Goal: Transaction & Acquisition: Purchase product/service

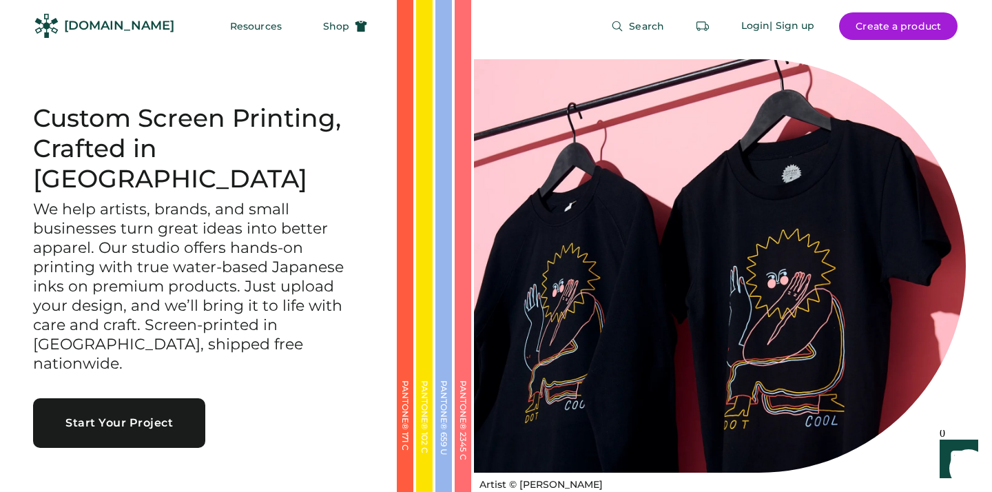
click at [145, 398] on button "Start Your Project" at bounding box center [119, 423] width 172 height 50
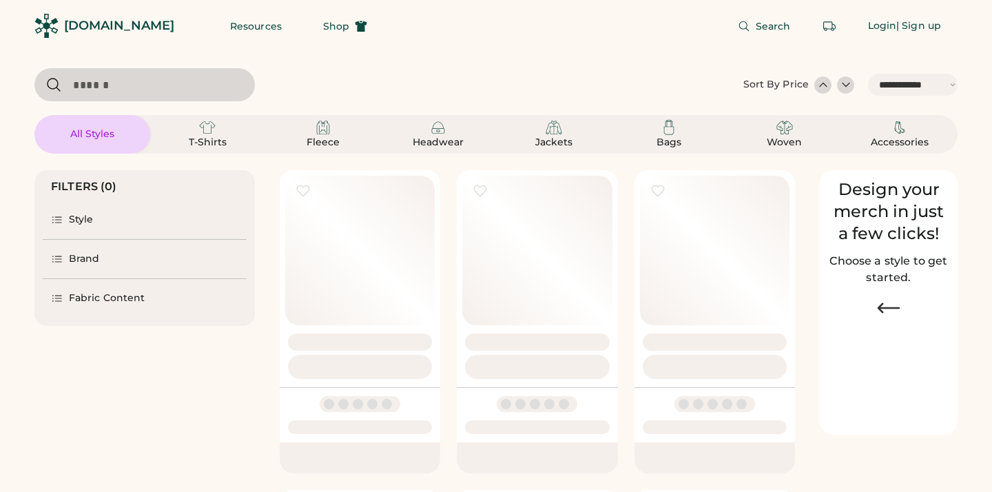
select select "*****"
select select "*"
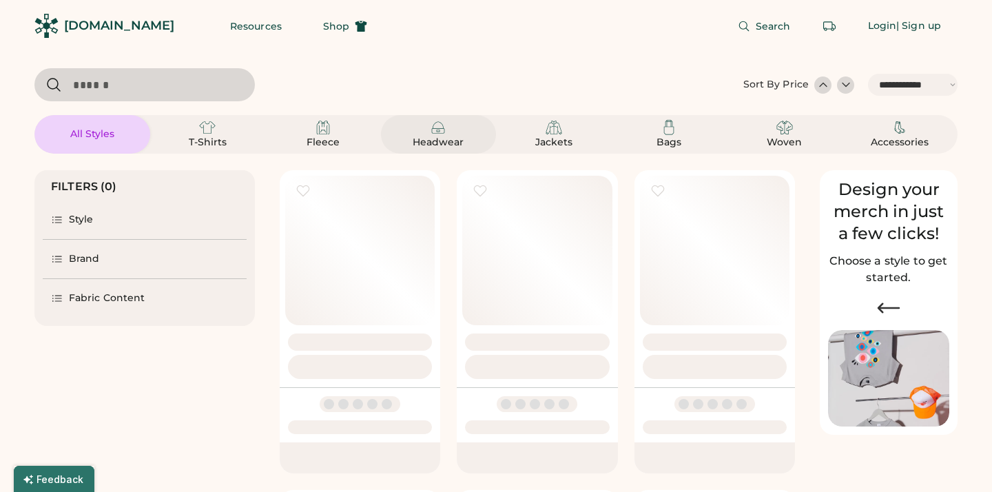
click at [455, 138] on div "Headwear" at bounding box center [438, 143] width 62 height 14
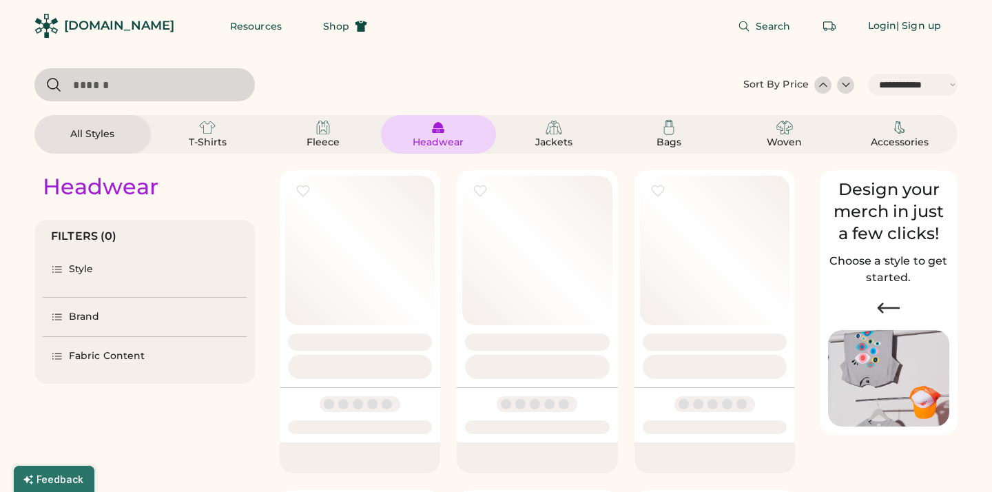
select select "*****"
select select "*"
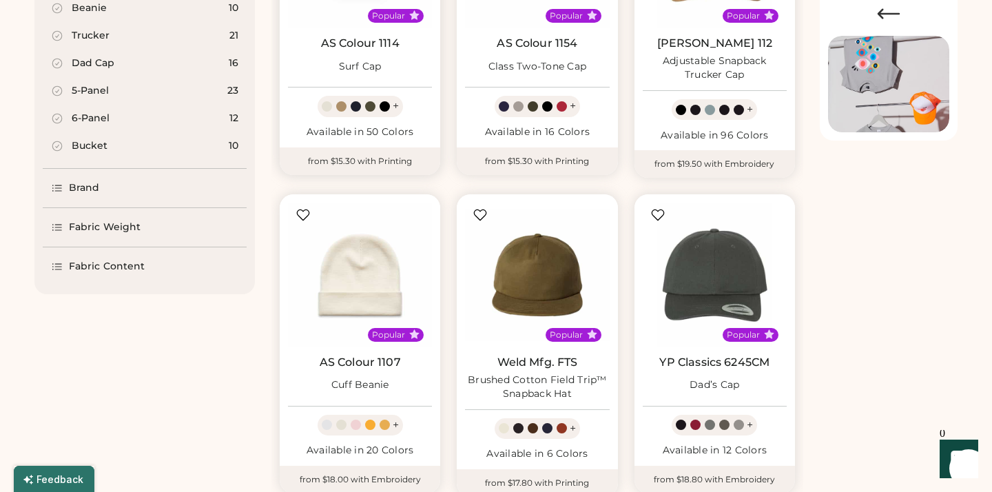
scroll to position [292, 0]
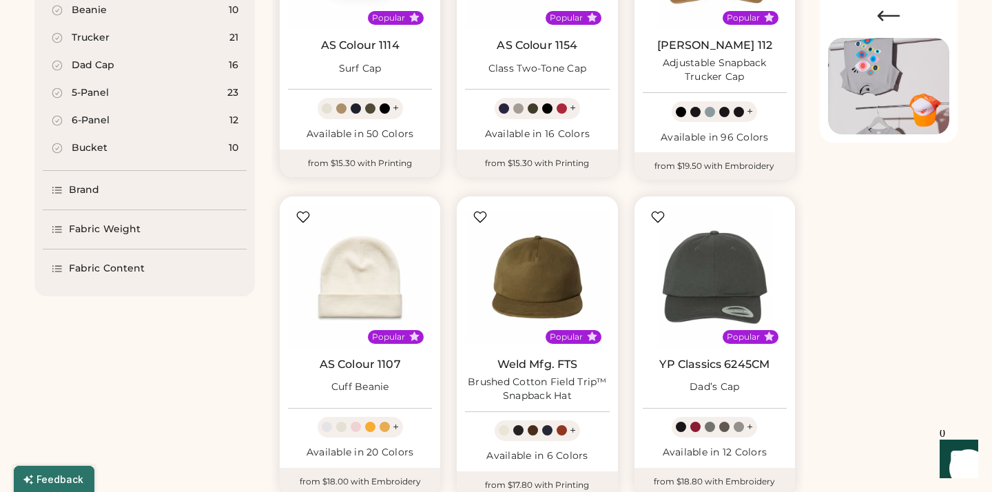
click at [386, 129] on div "Available in 50 Colors" at bounding box center [360, 134] width 144 height 14
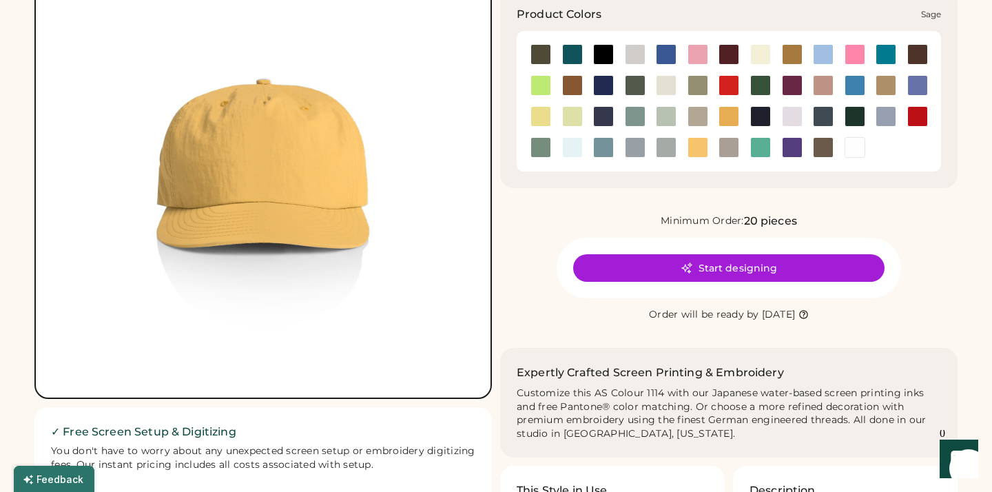
scroll to position [150, 0]
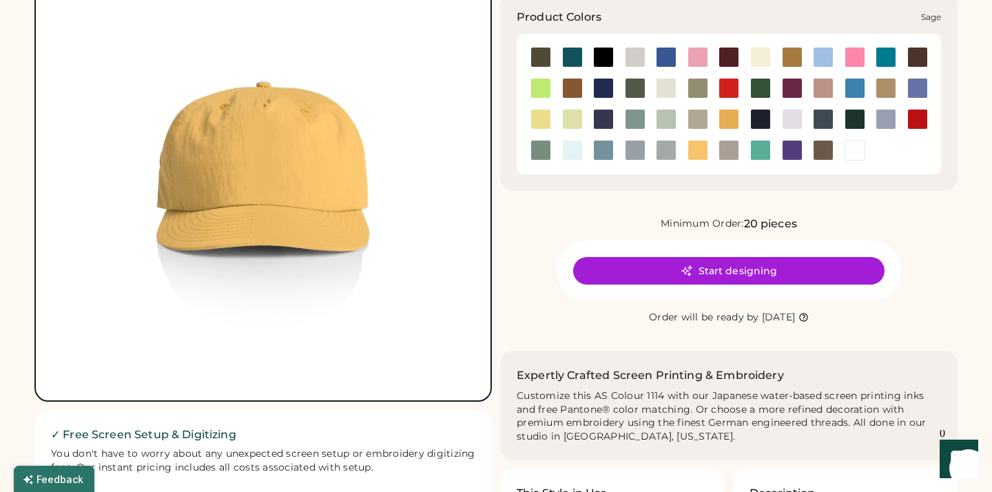
click at [539, 143] on div at bounding box center [540, 150] width 21 height 21
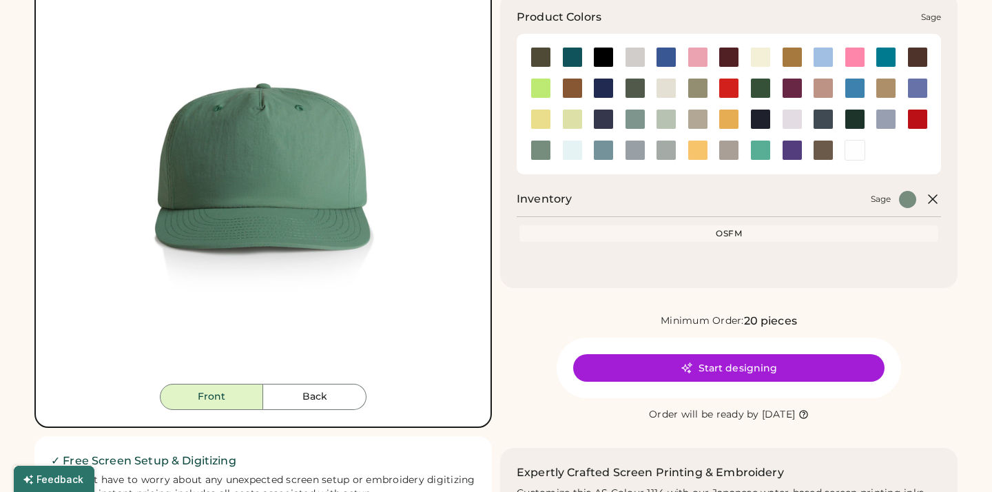
scroll to position [150, 0]
click at [764, 87] on div at bounding box center [760, 88] width 21 height 21
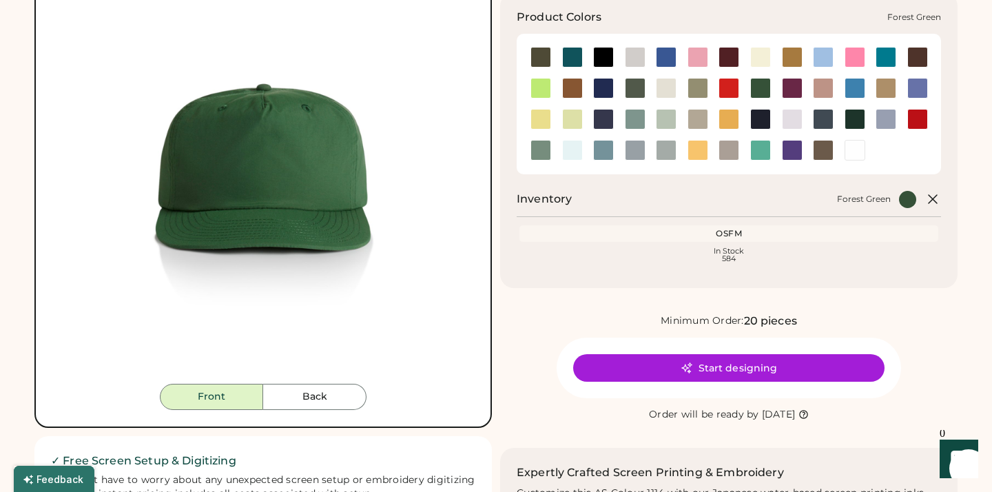
click at [764, 87] on div at bounding box center [760, 88] width 21 height 21
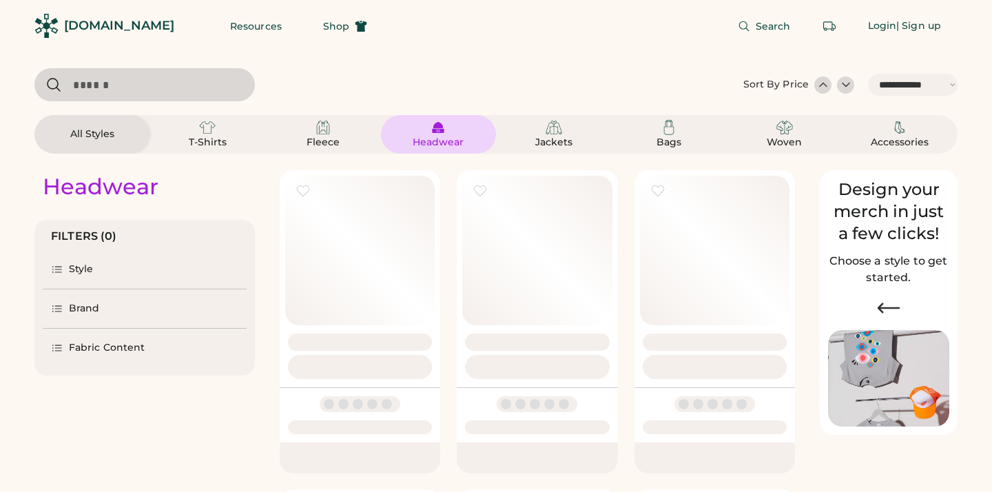
select select "*****"
select select "*"
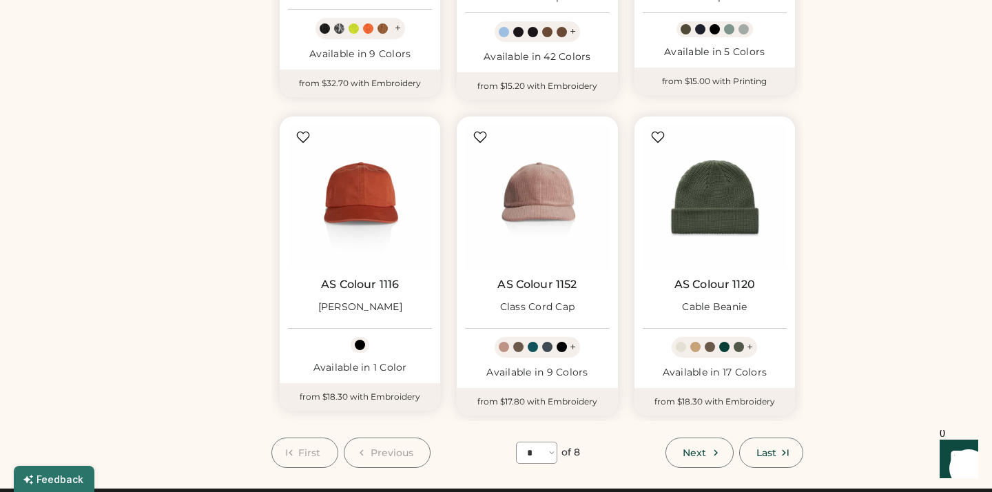
scroll to position [1010, 0]
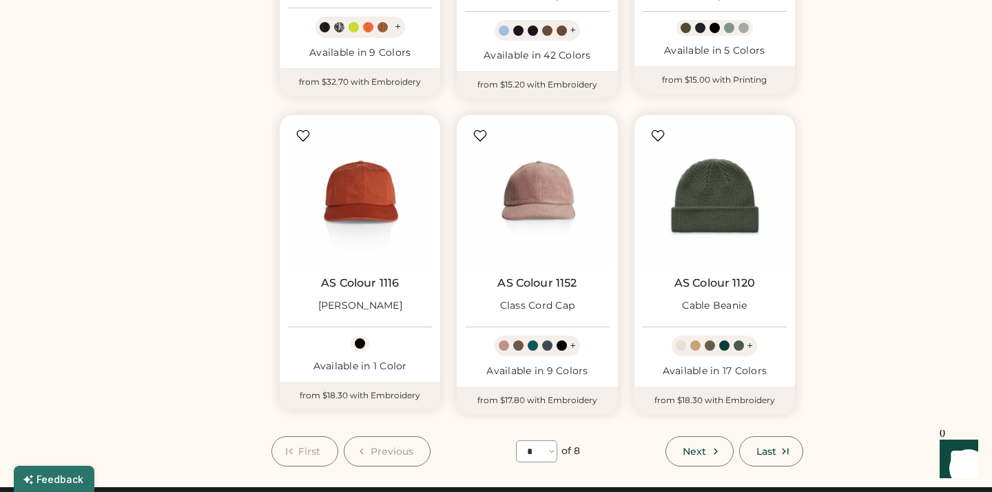
select select "*****"
select select "*"
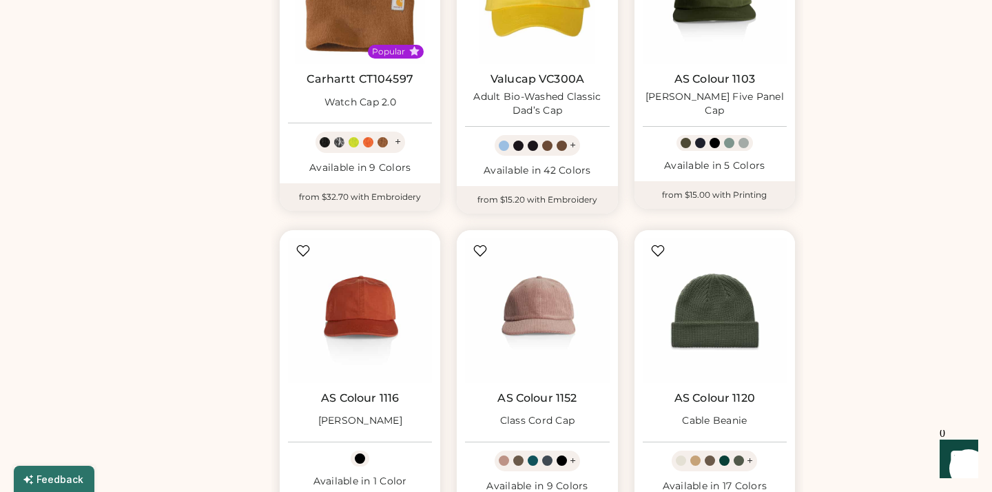
scroll to position [981, 0]
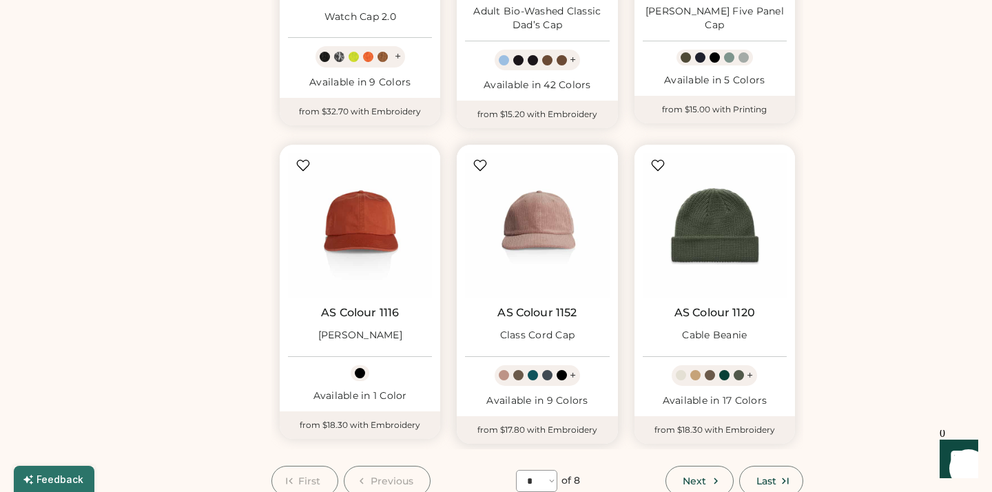
click at [559, 394] on div "Available in 9 Colors" at bounding box center [537, 401] width 144 height 14
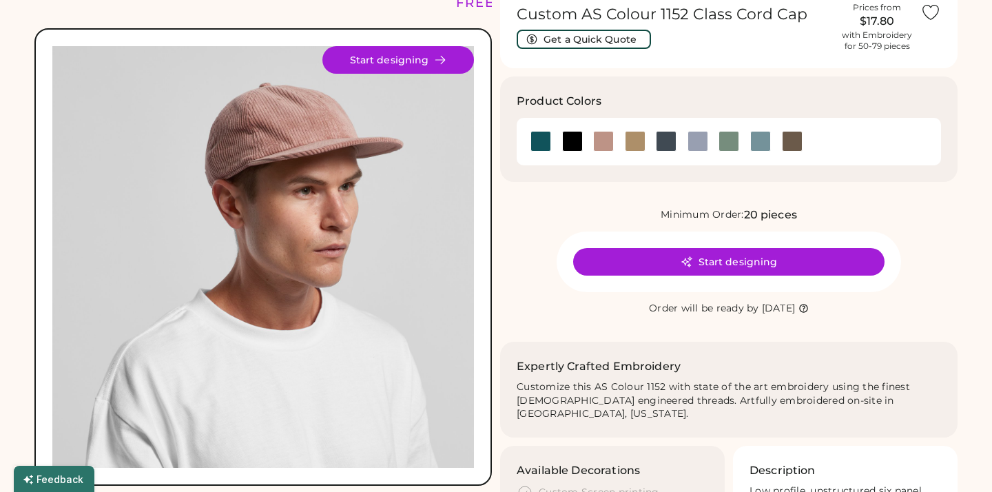
scroll to position [63, 0]
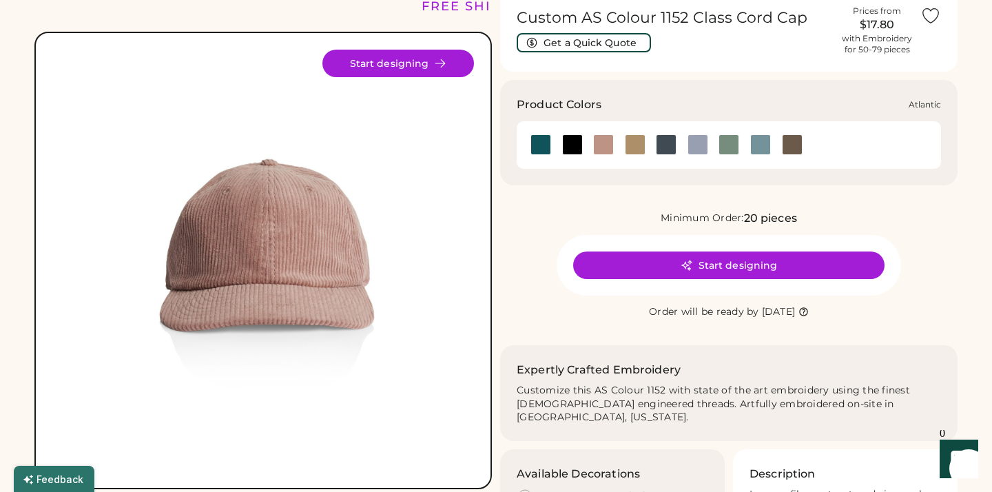
click at [546, 147] on div at bounding box center [540, 144] width 21 height 21
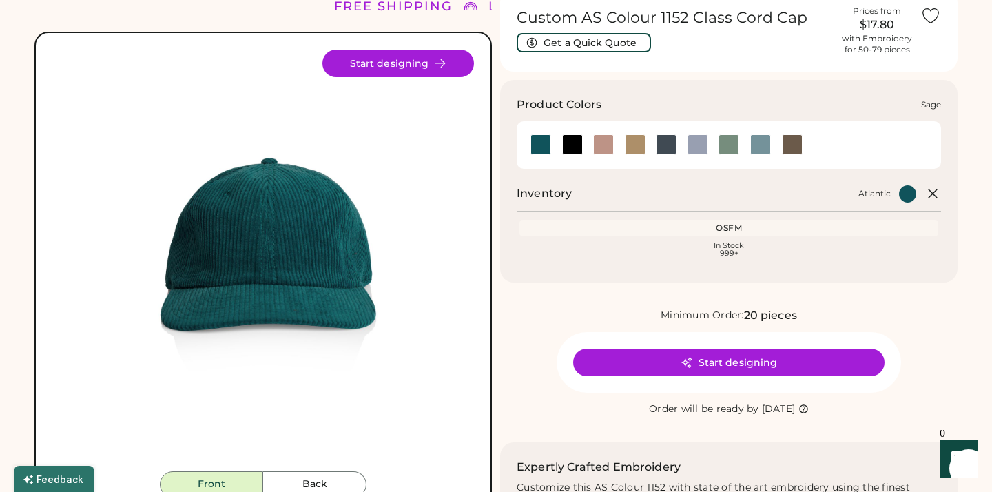
click at [731, 146] on div at bounding box center [728, 144] width 21 height 21
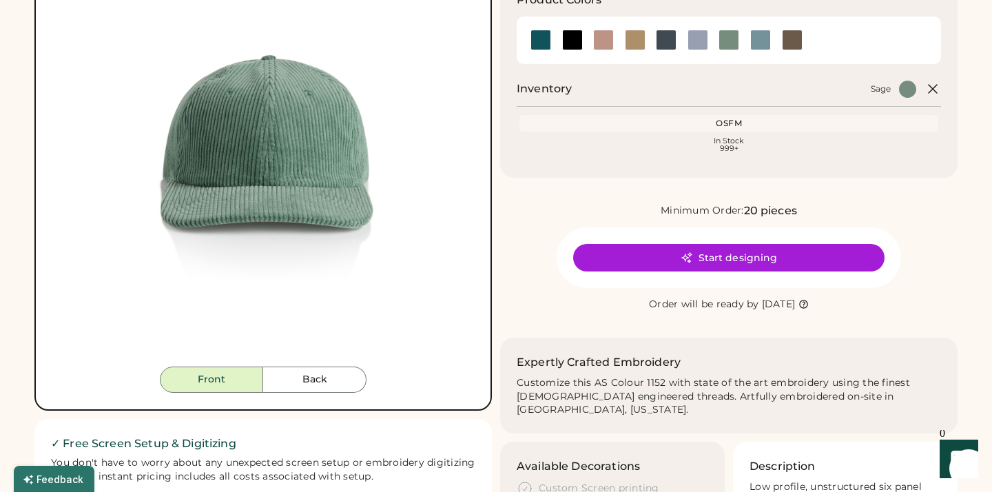
scroll to position [167, 0]
click at [346, 370] on button "Back" at bounding box center [314, 379] width 103 height 26
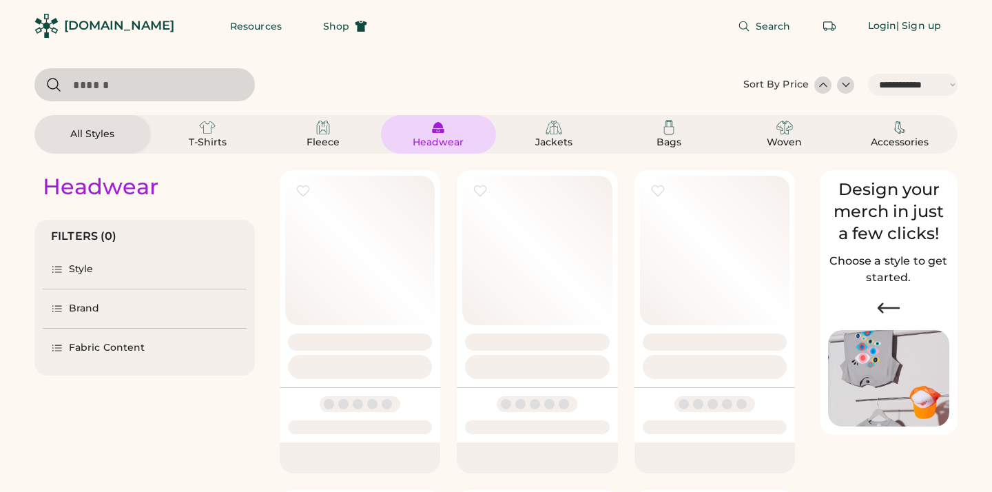
select select "*****"
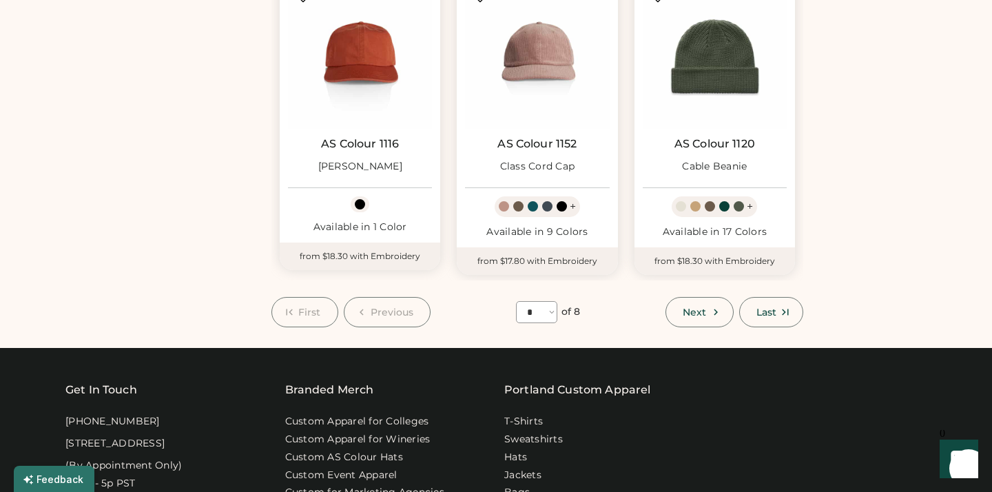
scroll to position [1146, 0]
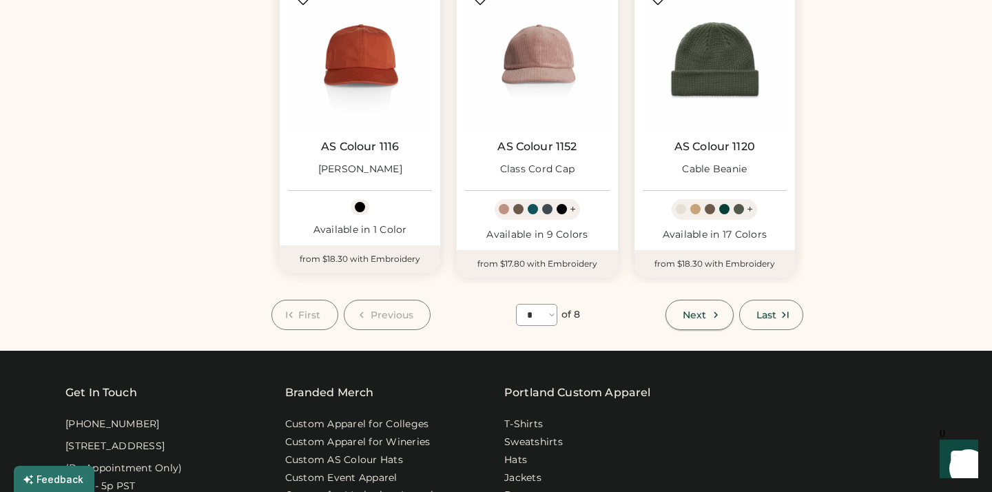
click at [716, 309] on icon at bounding box center [715, 314] width 12 height 12
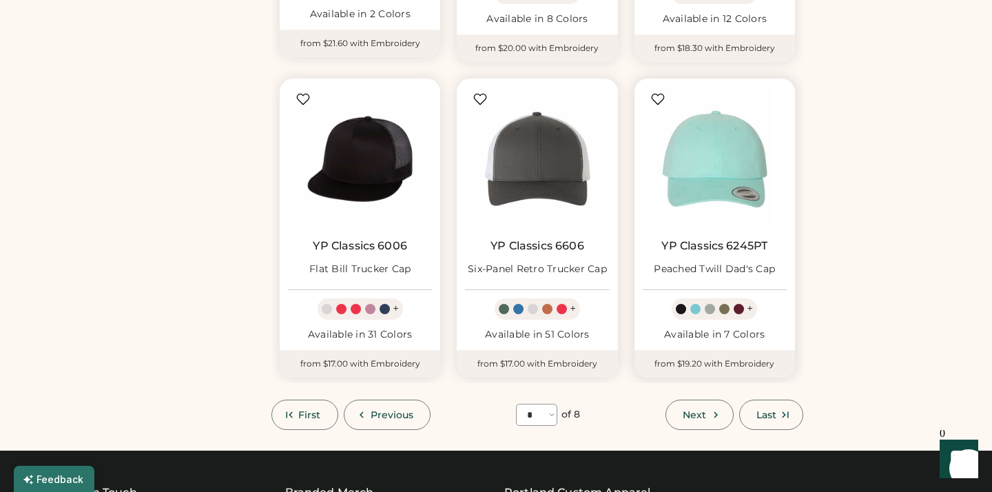
scroll to position [1037, 0]
click at [707, 414] on button "Next" at bounding box center [698, 414] width 67 height 30
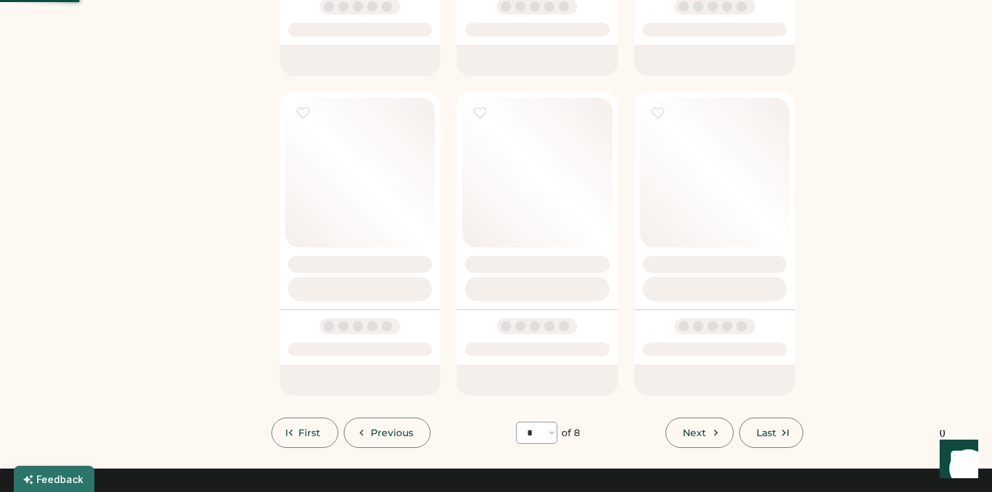
select select "*"
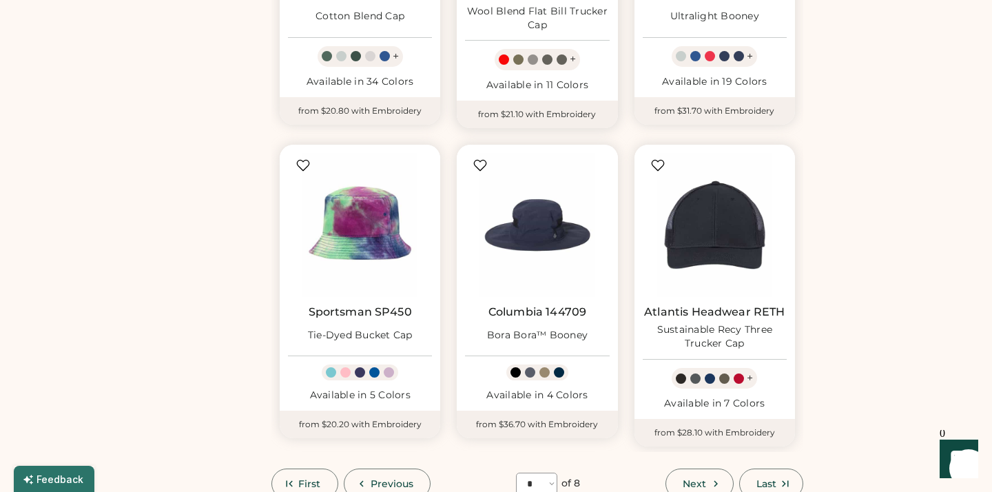
scroll to position [982, 0]
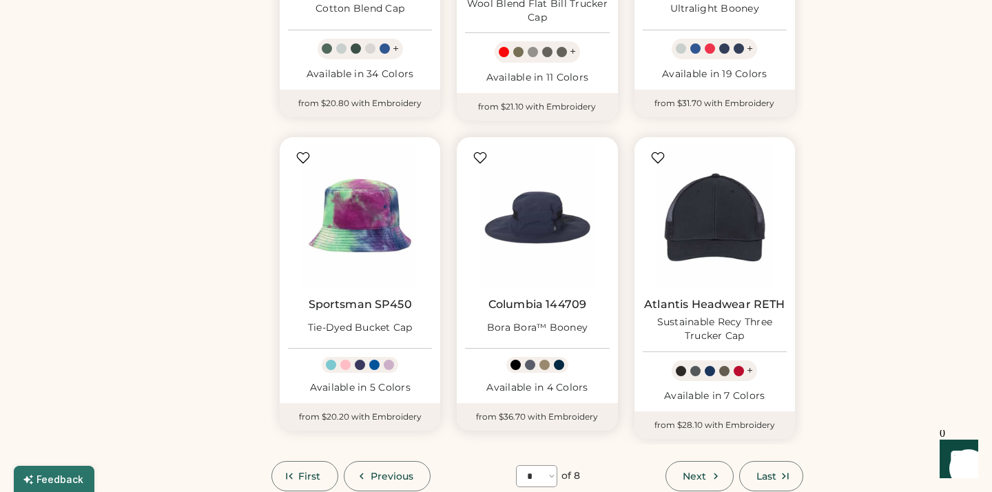
select select "*****"
select select "*"
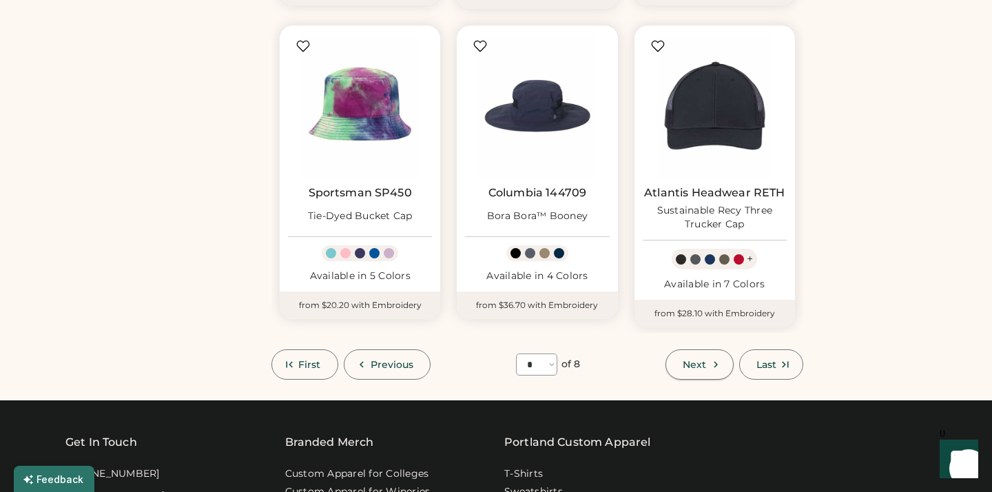
scroll to position [1089, 0]
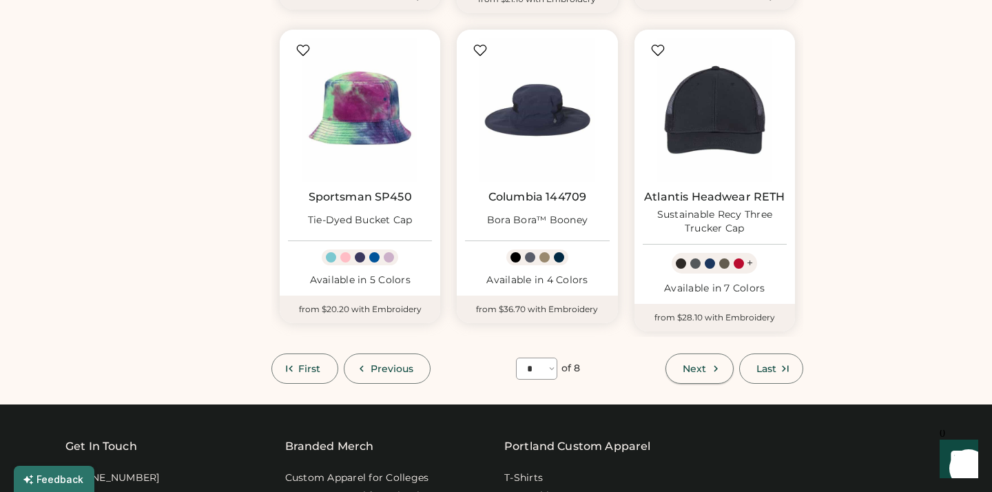
click at [697, 365] on span "Next" at bounding box center [693, 369] width 23 height 10
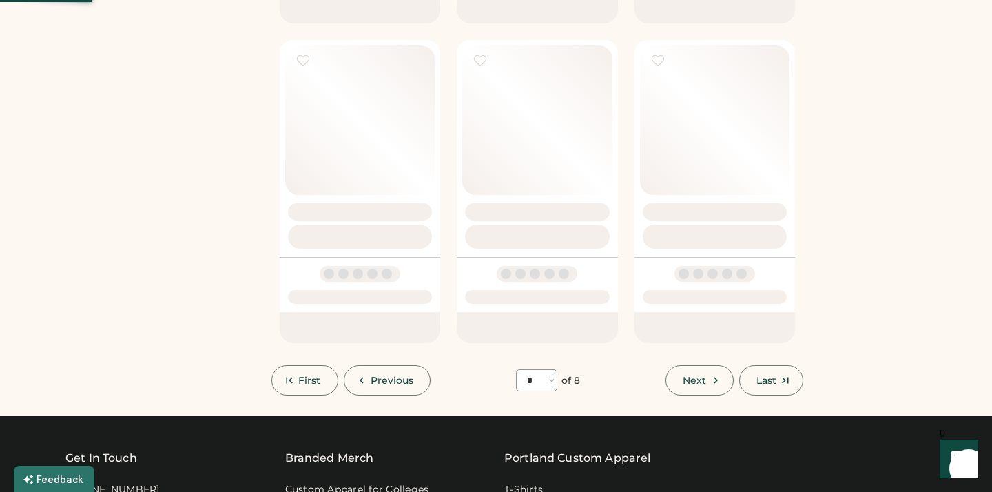
select select "*"
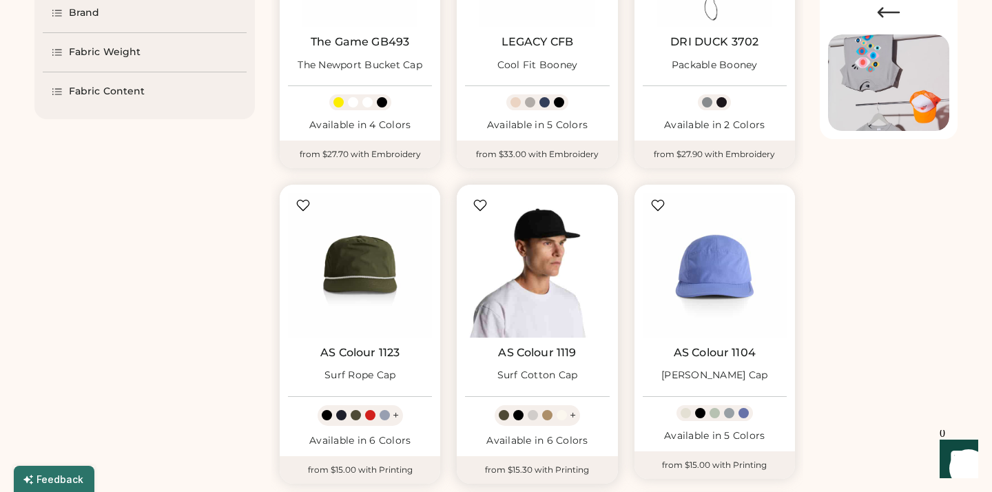
click at [512, 282] on img at bounding box center [537, 265] width 144 height 144
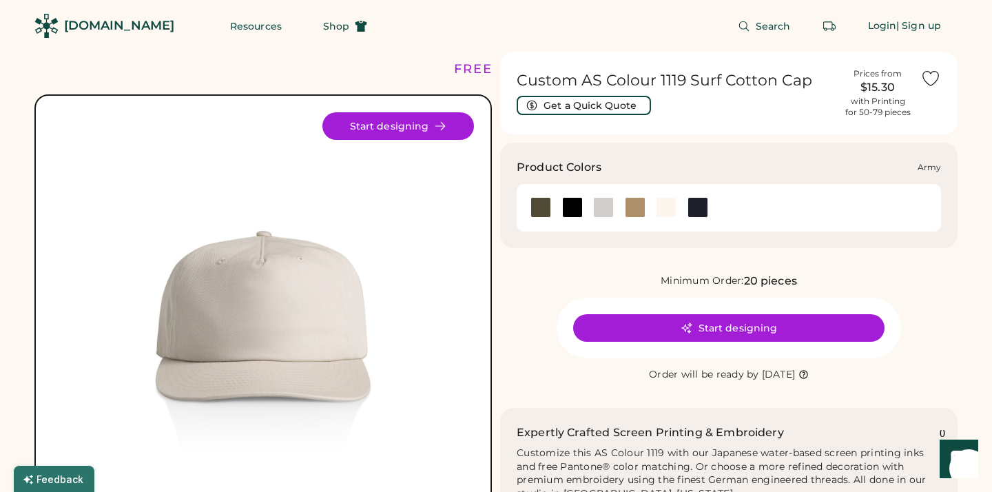
click at [535, 207] on div at bounding box center [540, 207] width 21 height 21
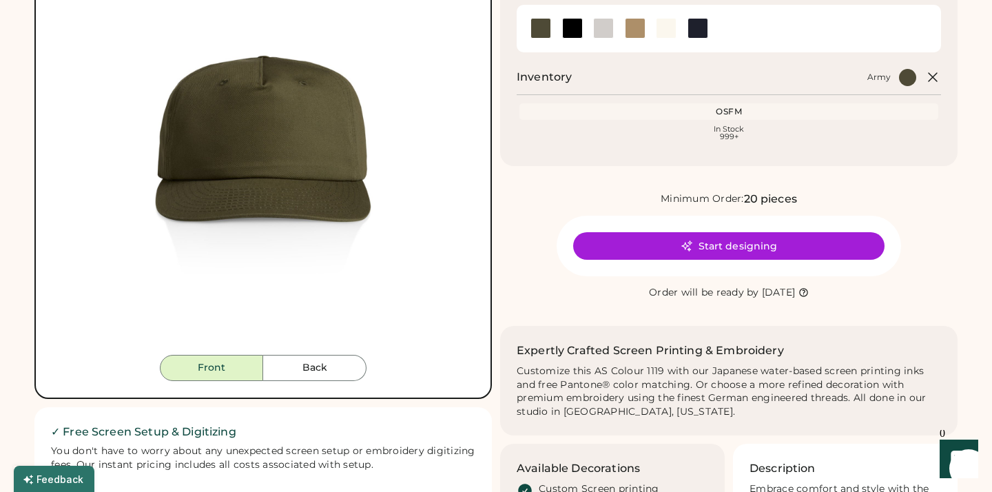
scroll to position [178, 1]
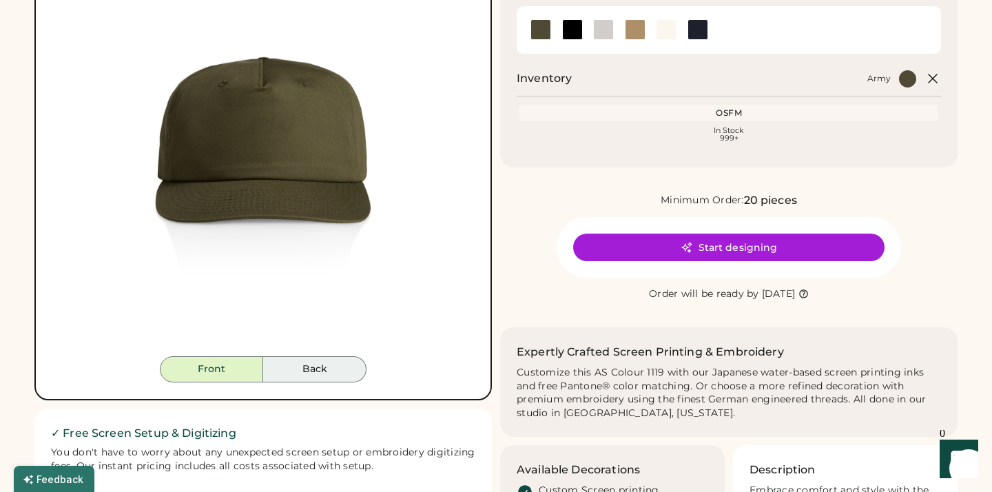
click at [316, 373] on button "Back" at bounding box center [314, 369] width 103 height 26
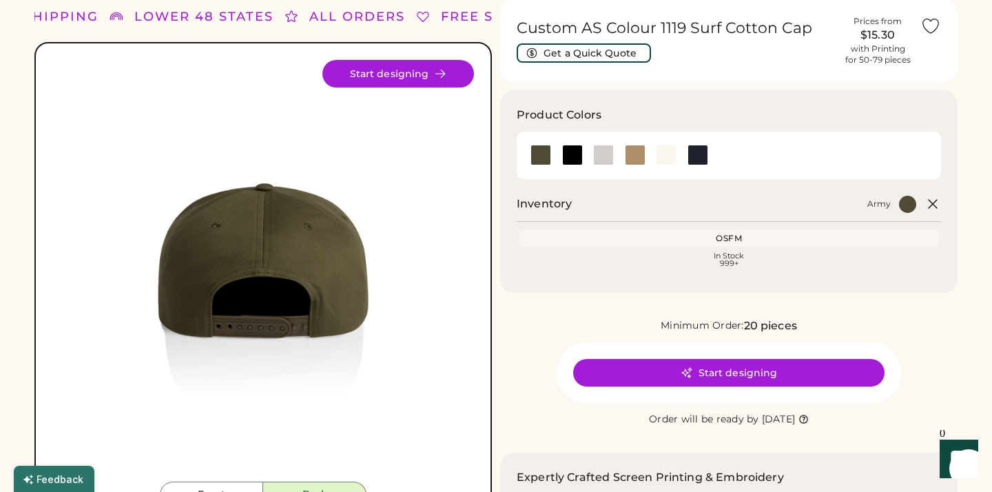
scroll to position [50, 0]
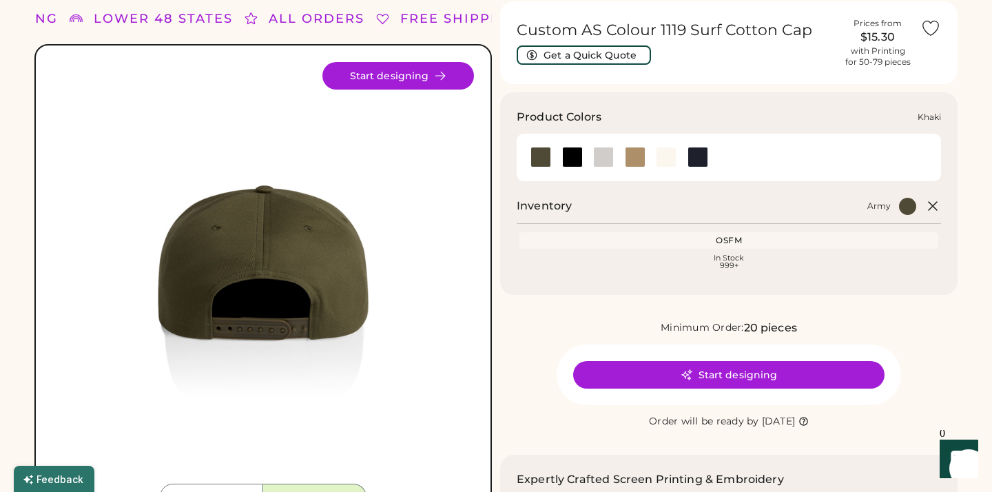
click at [633, 155] on div at bounding box center [635, 157] width 21 height 21
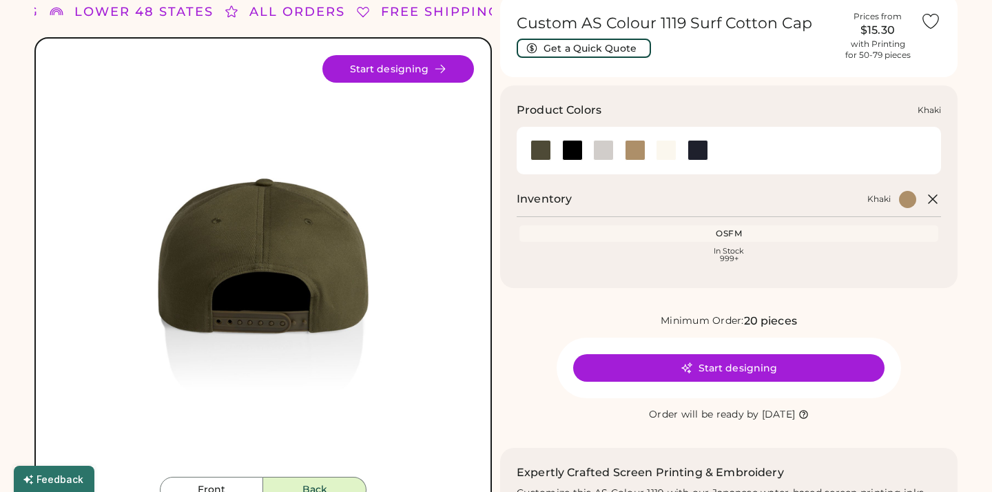
scroll to position [58, 0]
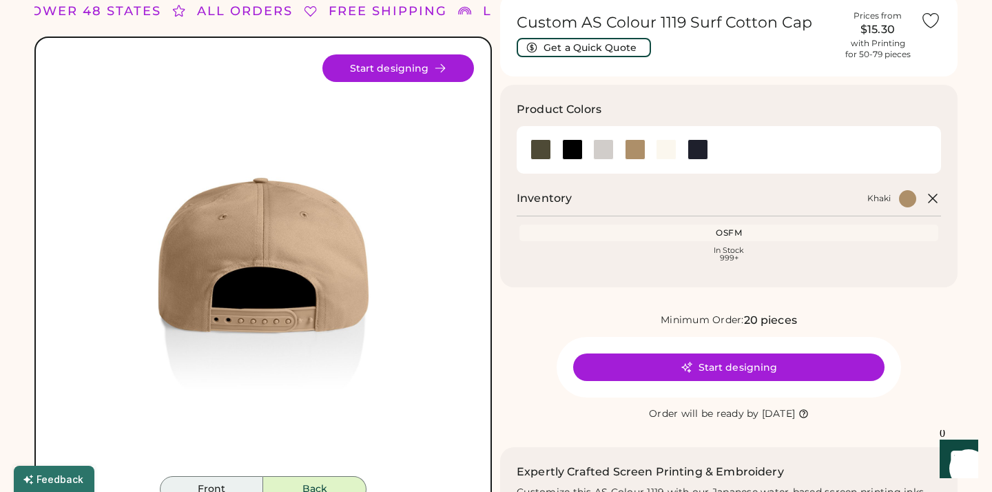
click at [248, 482] on button "Front" at bounding box center [211, 489] width 103 height 26
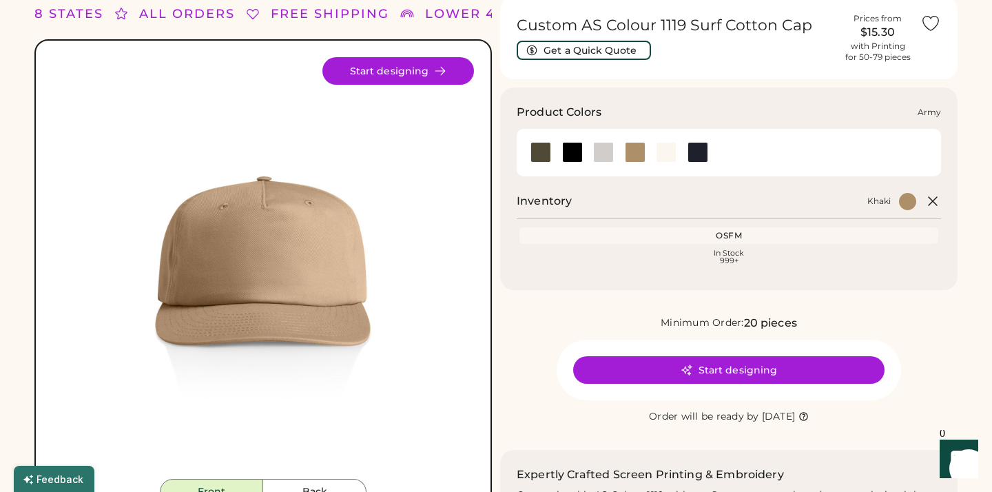
click at [543, 142] on div at bounding box center [540, 152] width 21 height 21
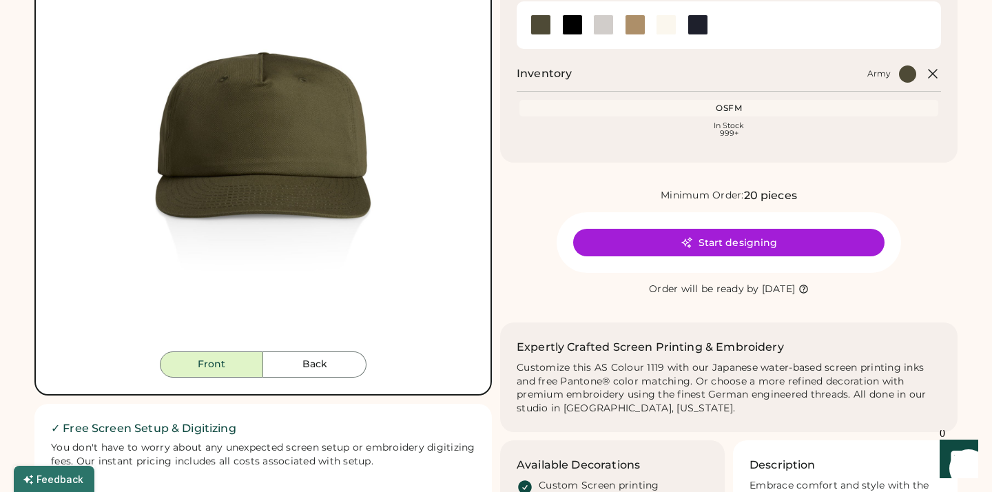
scroll to position [182, 0]
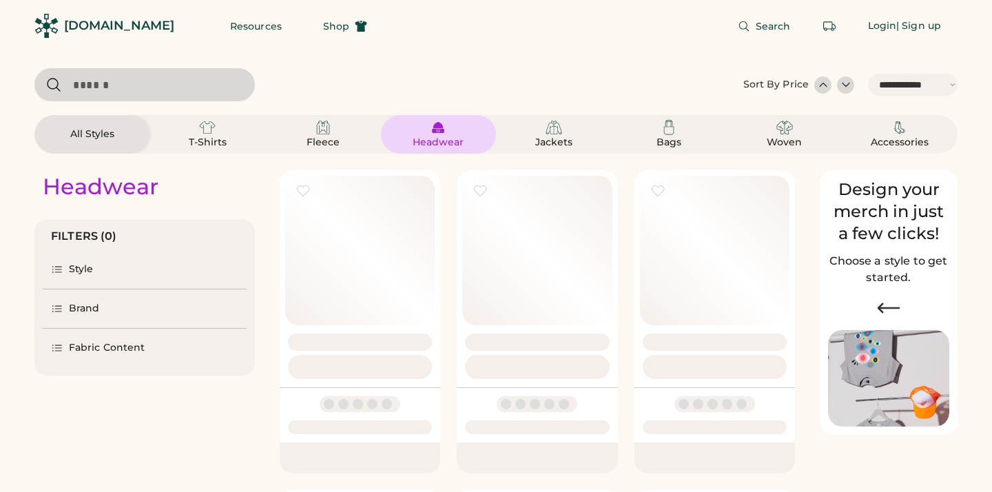
select select "*****"
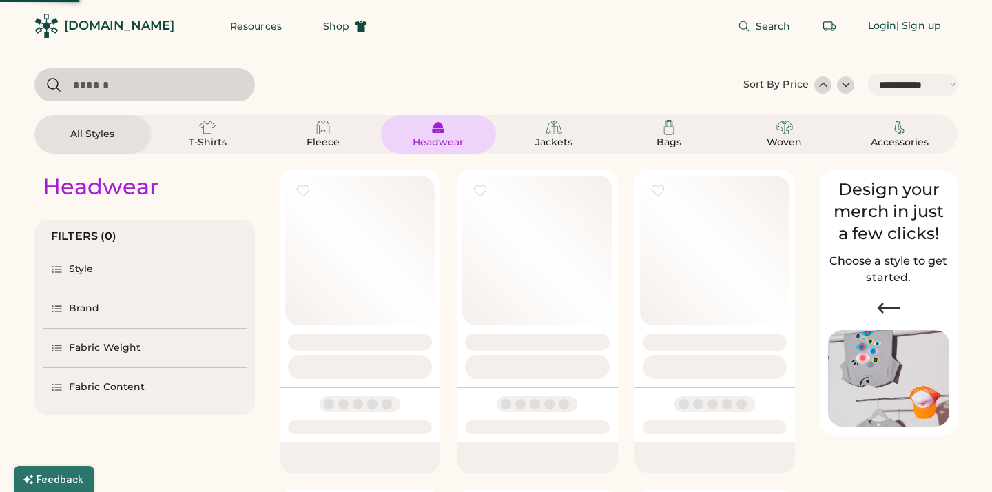
scroll to position [114, 0]
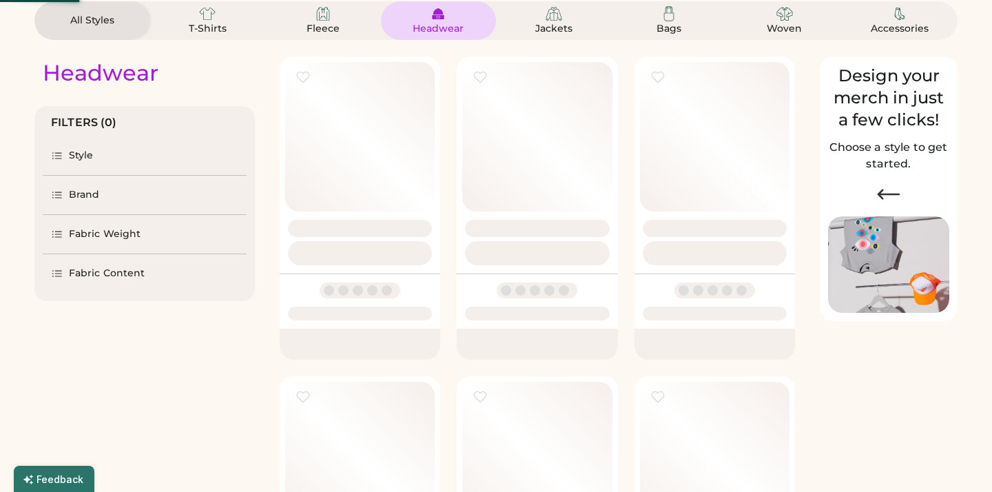
select select "*"
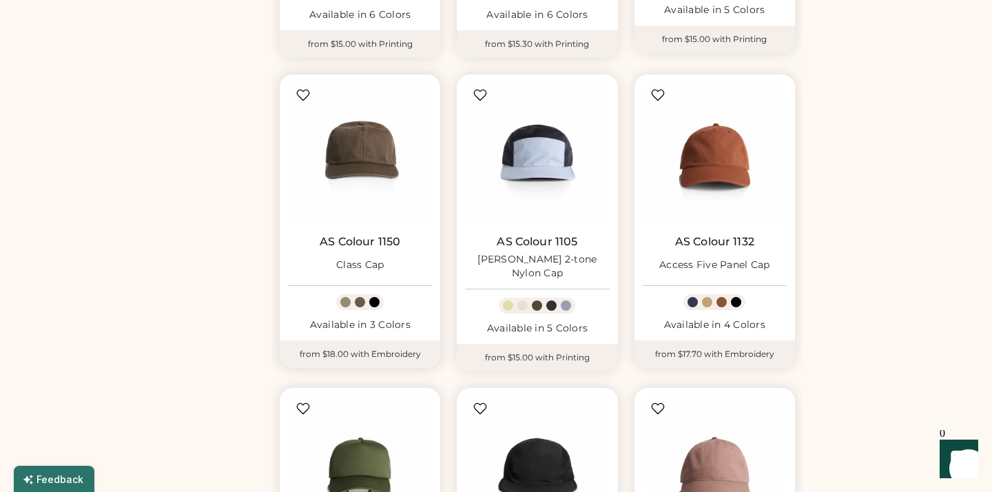
scroll to position [719, 0]
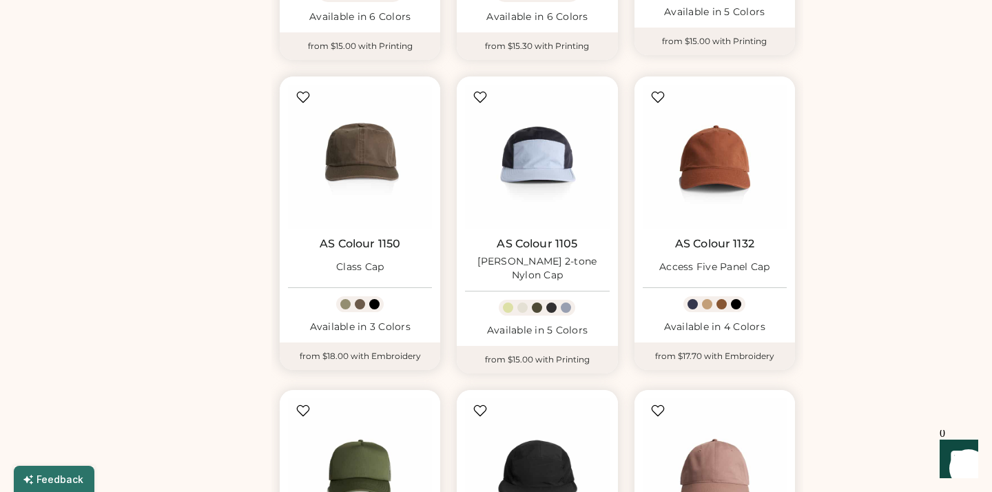
click at [356, 238] on link "AS Colour 1150" at bounding box center [360, 244] width 81 height 14
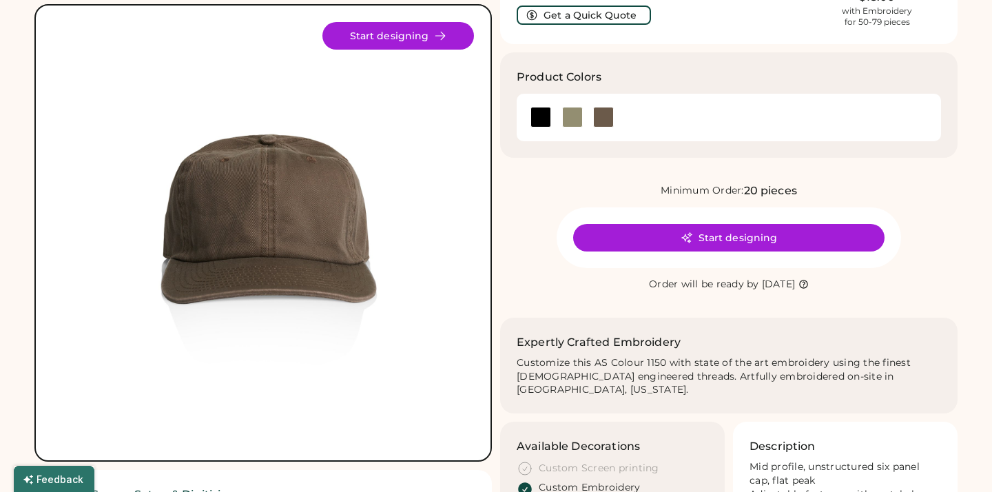
scroll to position [93, 0]
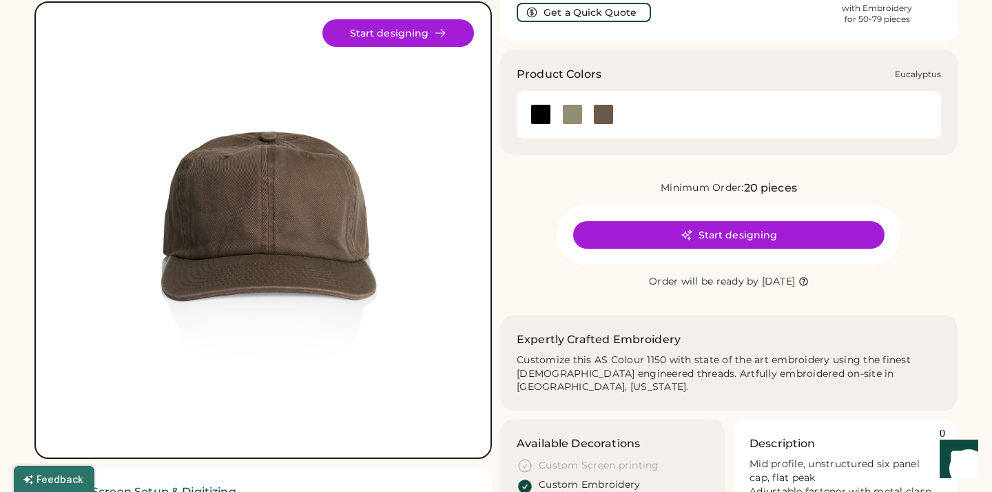
click at [576, 112] on div at bounding box center [572, 114] width 21 height 21
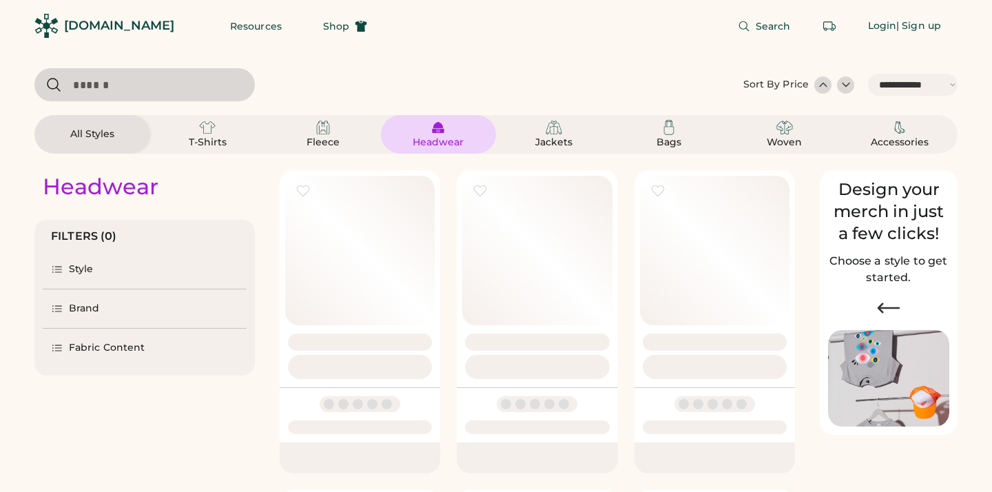
select select "*****"
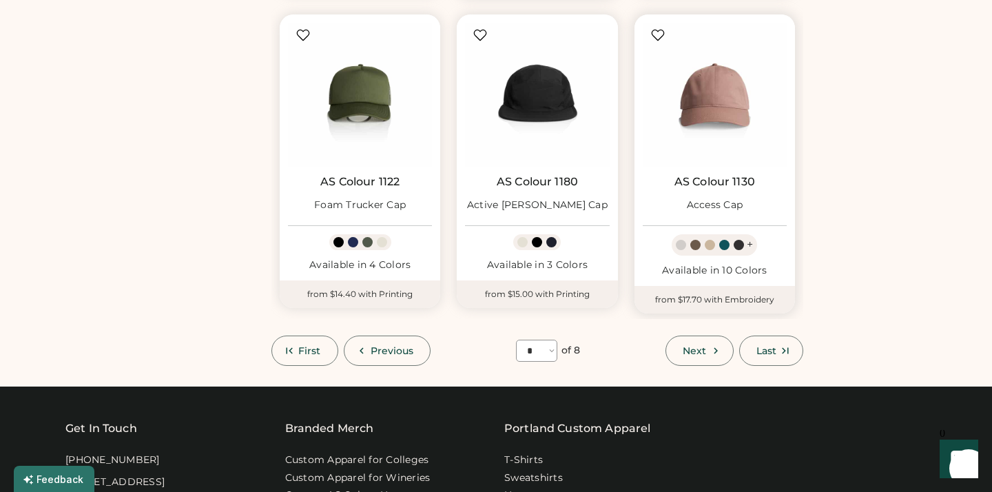
scroll to position [1096, 0]
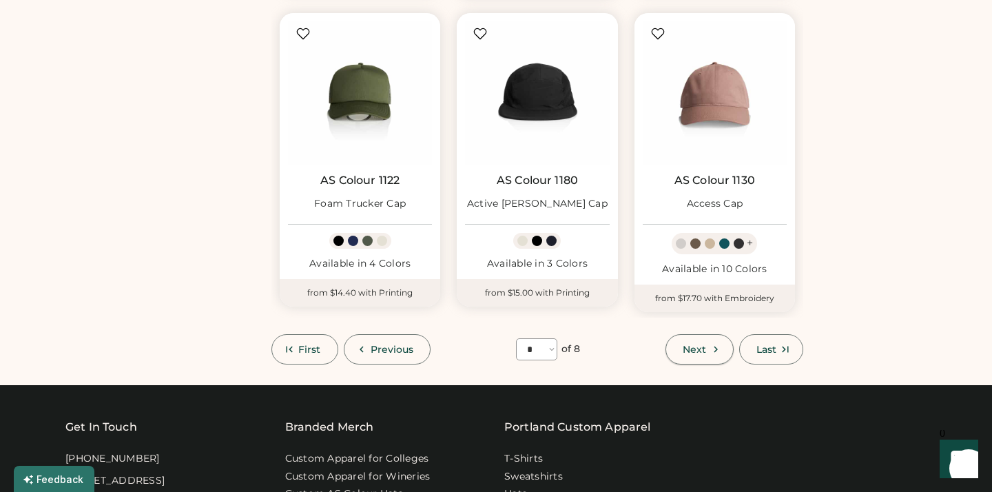
click at [706, 334] on button "Next" at bounding box center [698, 349] width 67 height 30
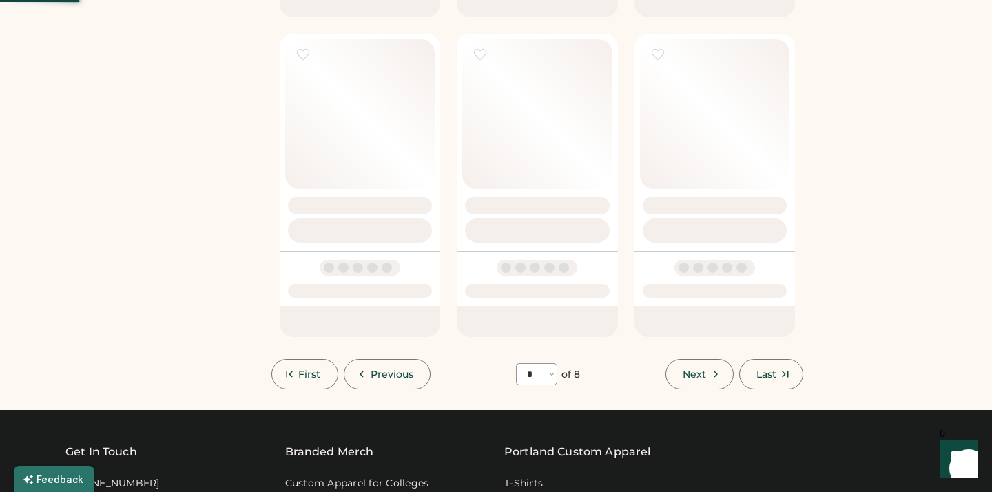
select select "*"
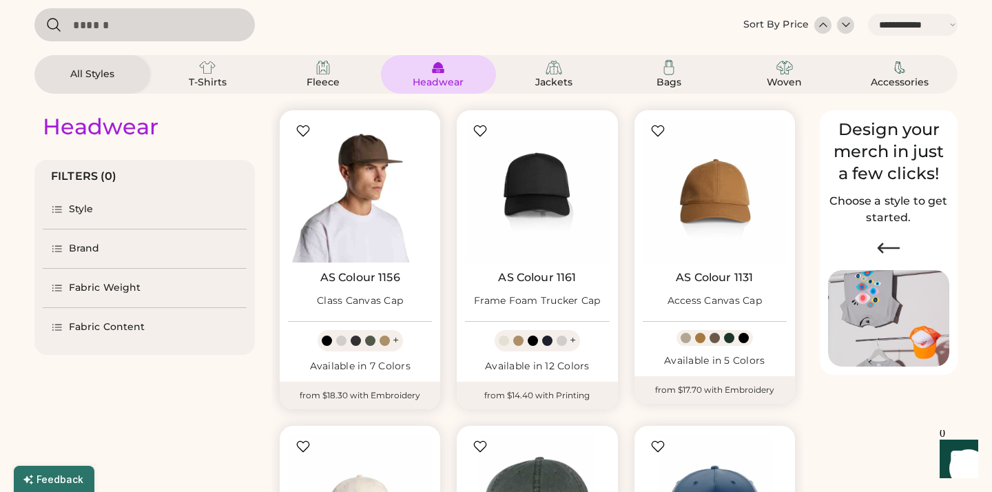
click at [392, 253] on img at bounding box center [360, 190] width 144 height 144
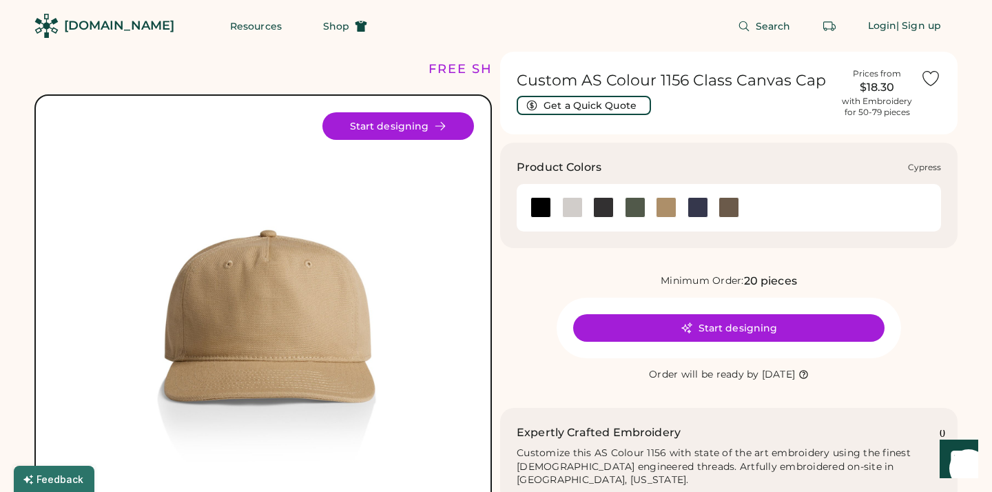
click at [642, 211] on div at bounding box center [635, 207] width 21 height 21
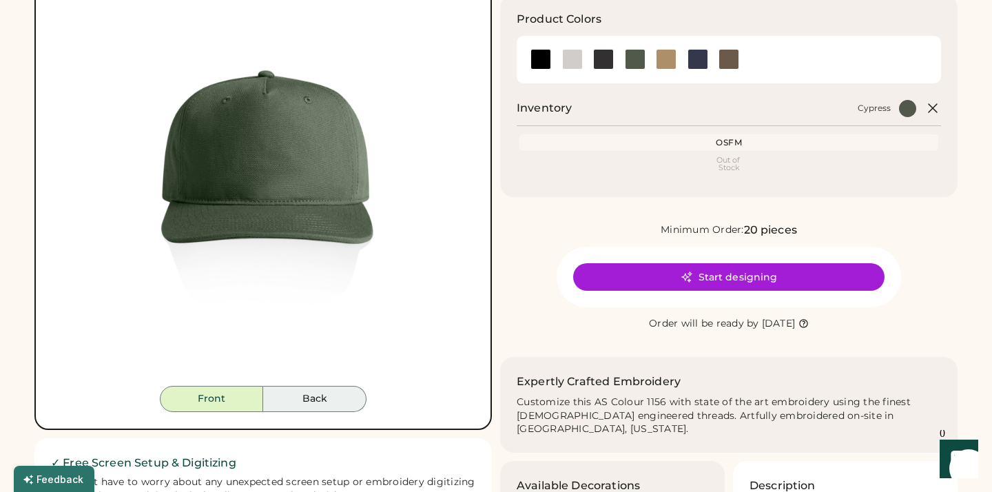
scroll to position [147, 0]
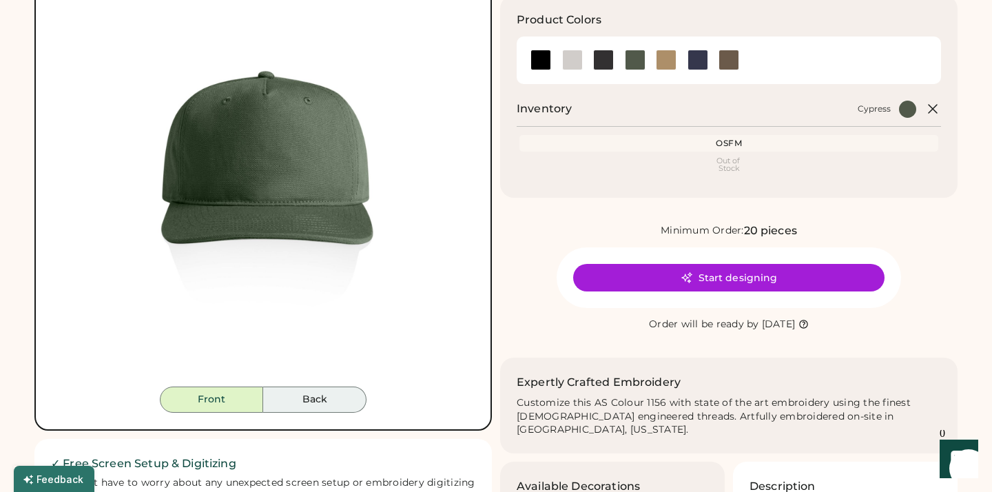
click at [326, 404] on button "Back" at bounding box center [314, 399] width 103 height 26
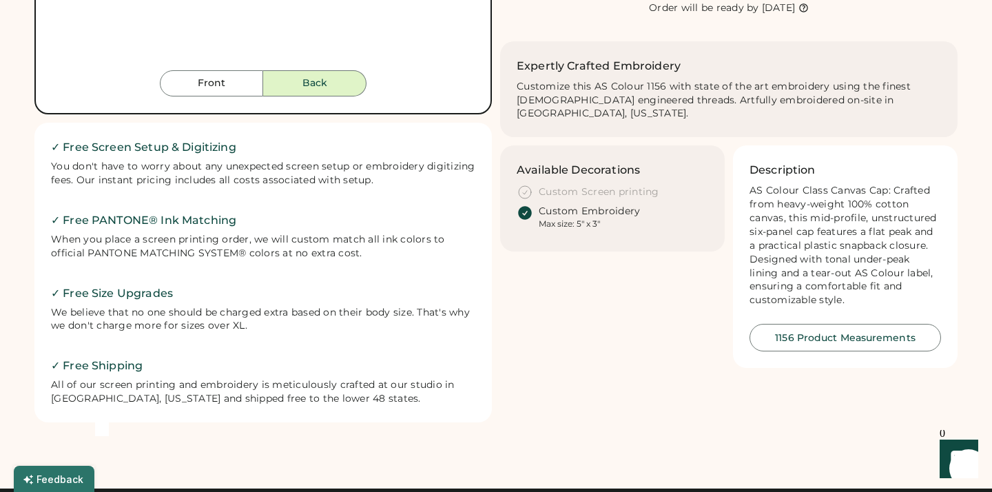
scroll to position [461, 0]
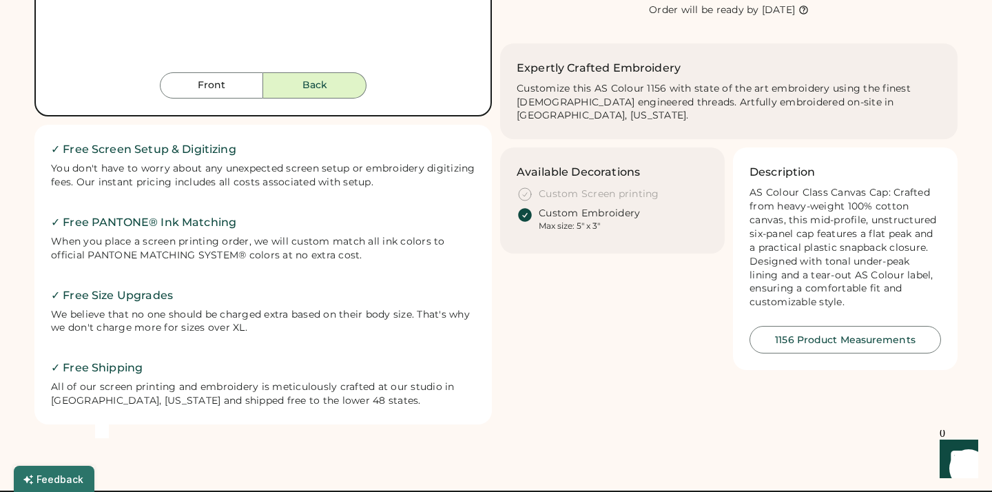
click at [853, 326] on button "1156 Product Measurements" at bounding box center [844, 340] width 191 height 28
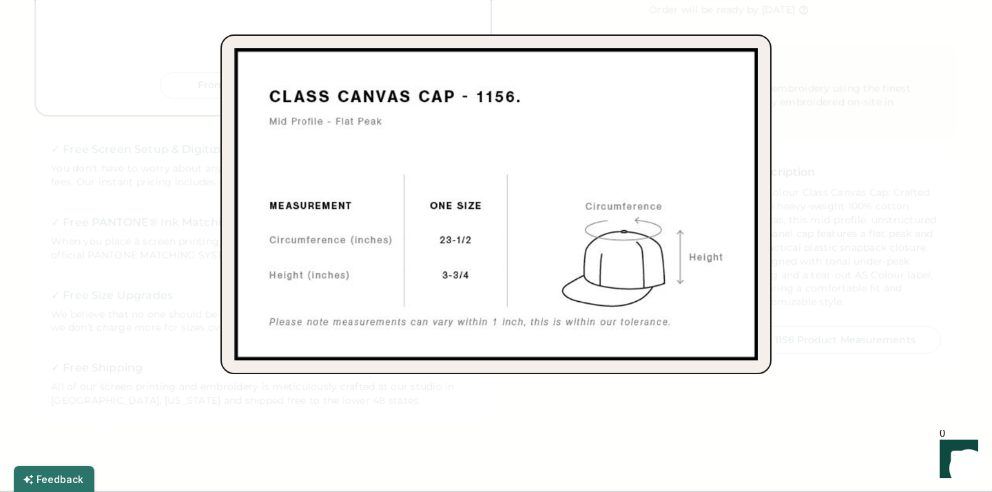
click at [804, 165] on div at bounding box center [496, 246] width 992 height 492
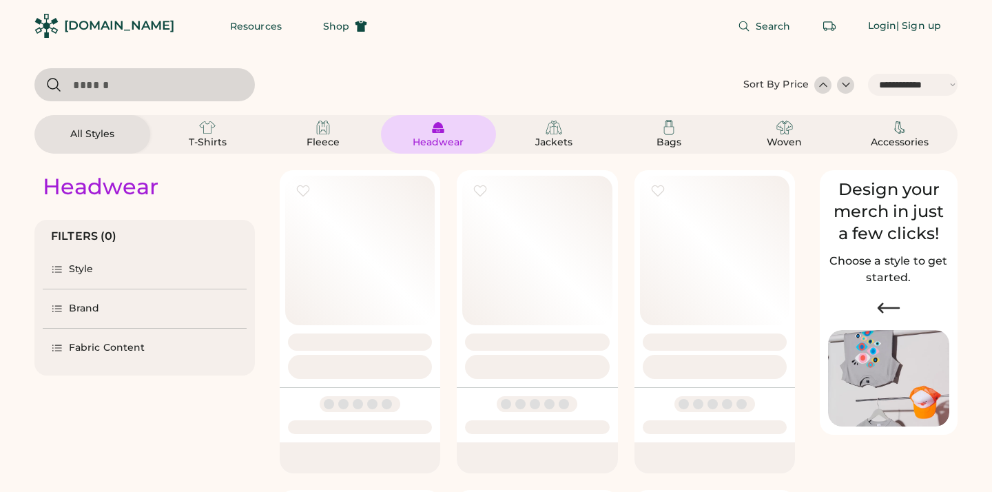
select select "*****"
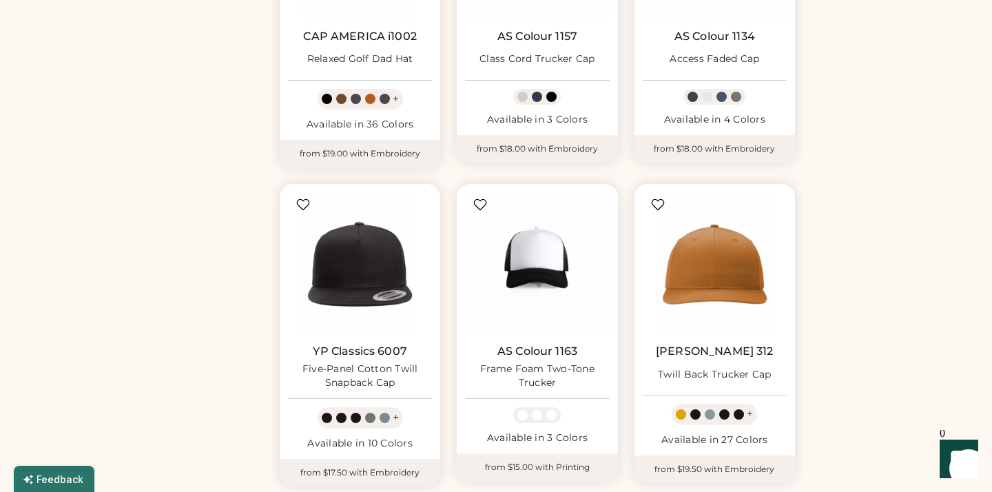
scroll to position [939, 0]
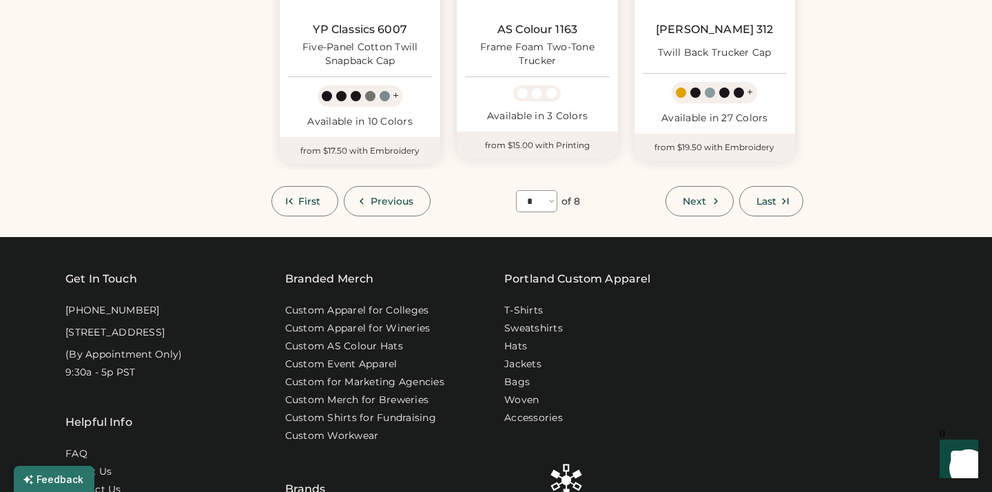
click at [695, 205] on button "Next" at bounding box center [698, 201] width 67 height 30
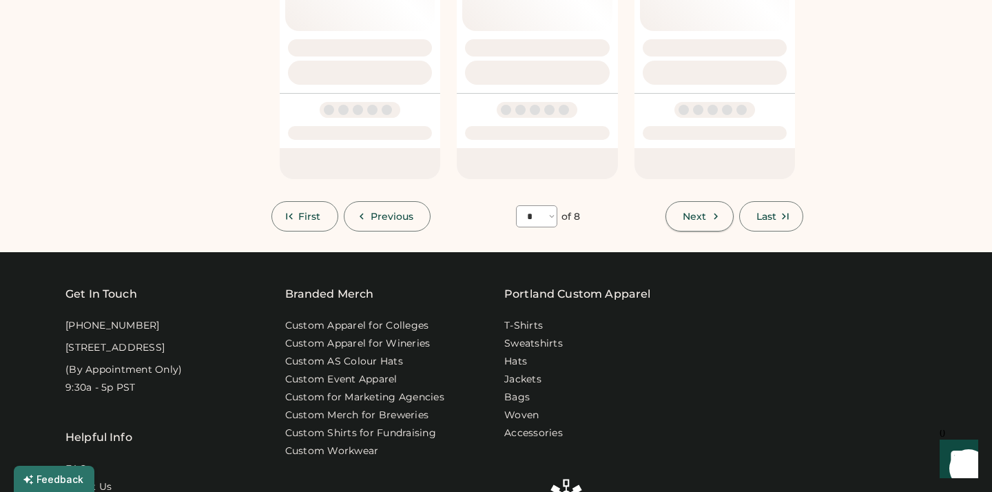
select select "*"
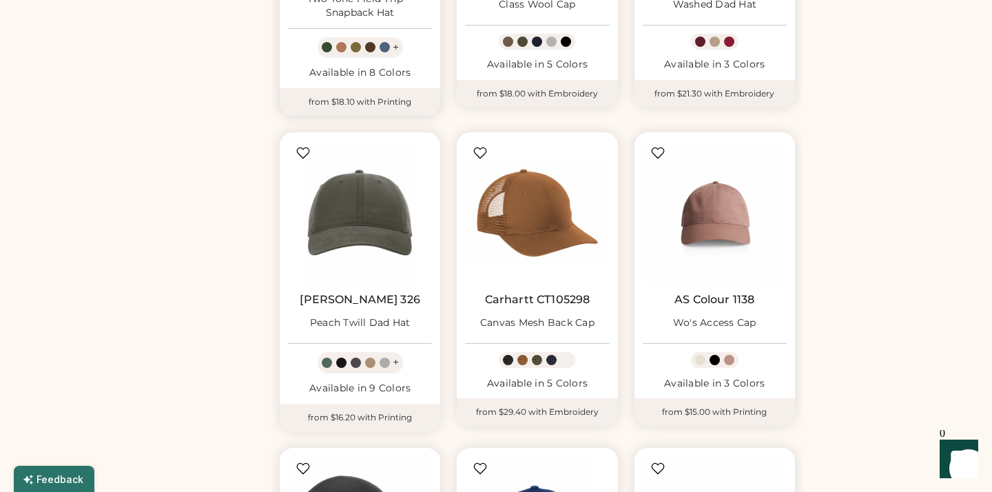
scroll to position [669, 0]
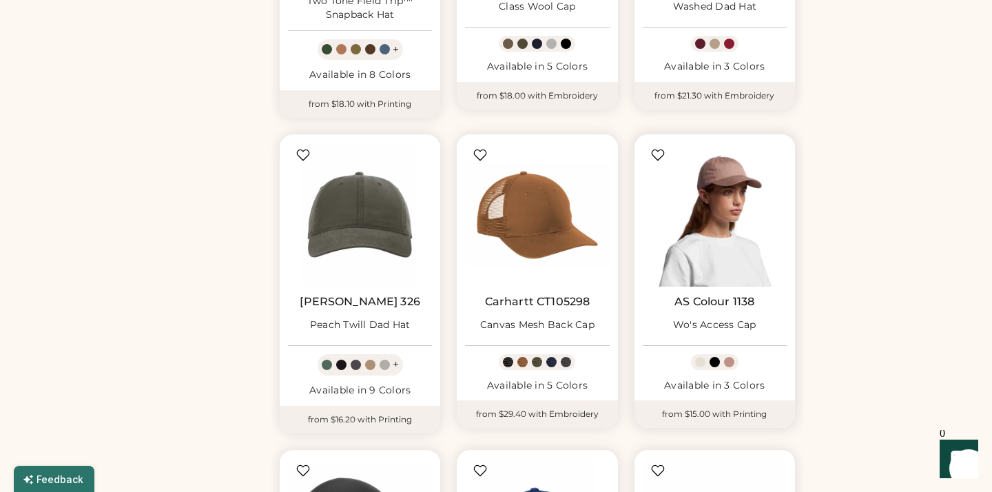
select select "*****"
select select "*"
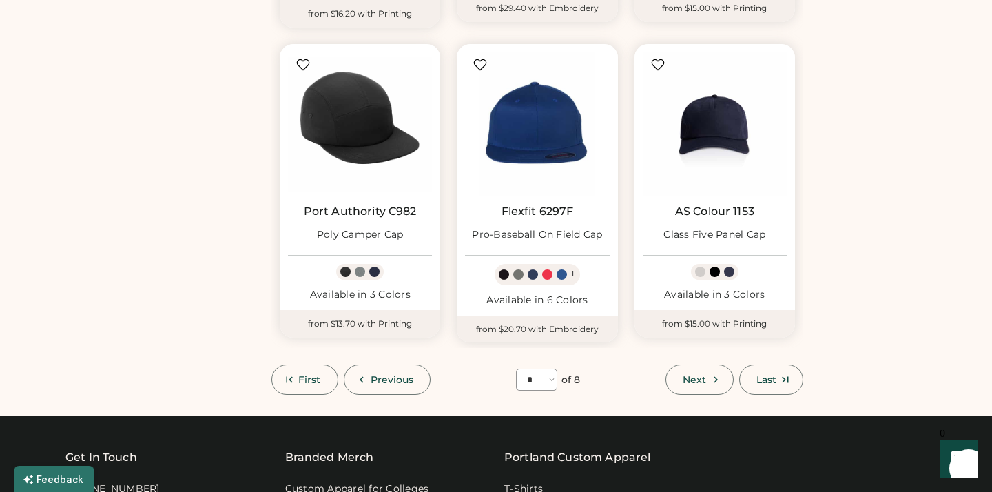
scroll to position [1073, 0]
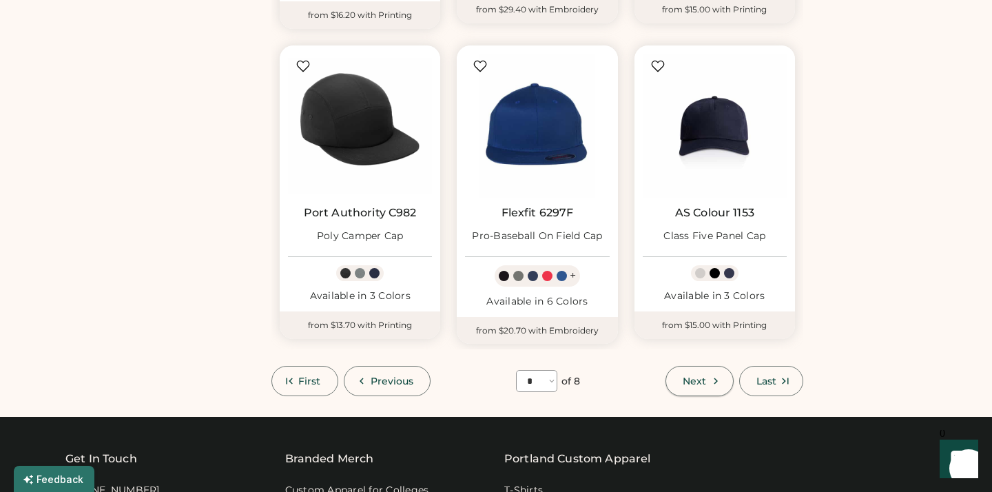
click at [713, 375] on icon at bounding box center [715, 381] width 12 height 12
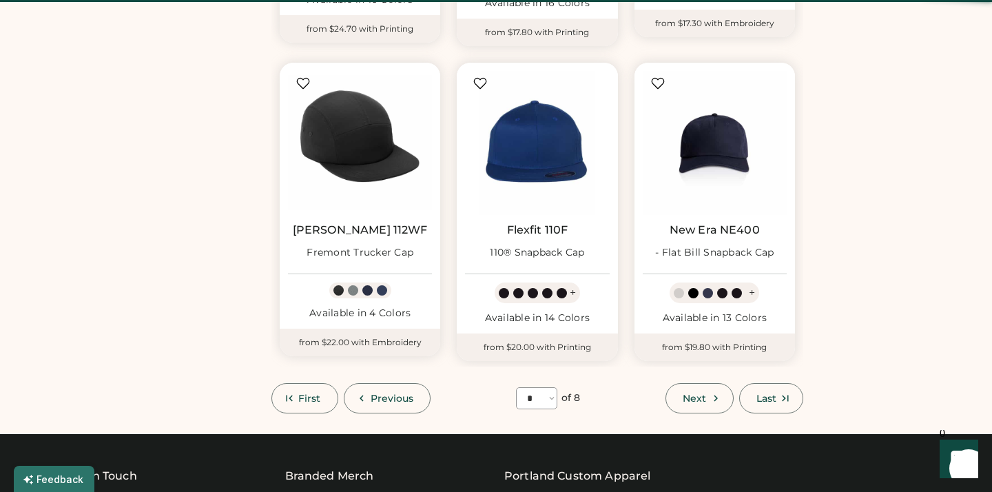
select select "*"
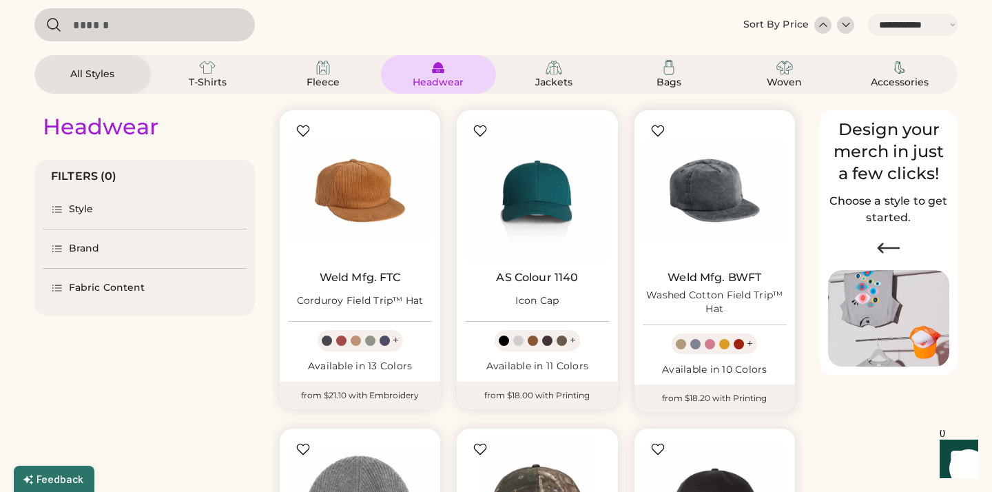
click at [728, 298] on div "Washed Cotton Field Trip™ Hat" at bounding box center [714, 303] width 144 height 28
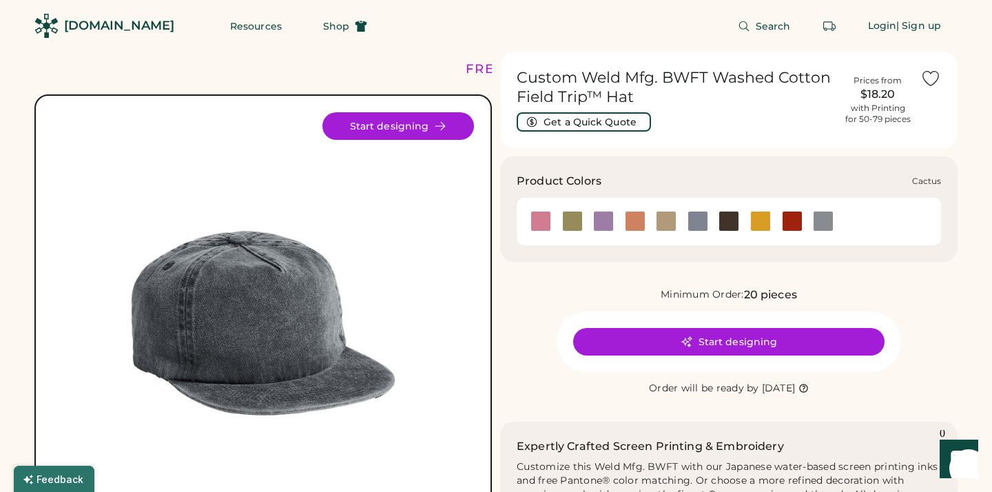
click at [574, 218] on div at bounding box center [572, 221] width 21 height 21
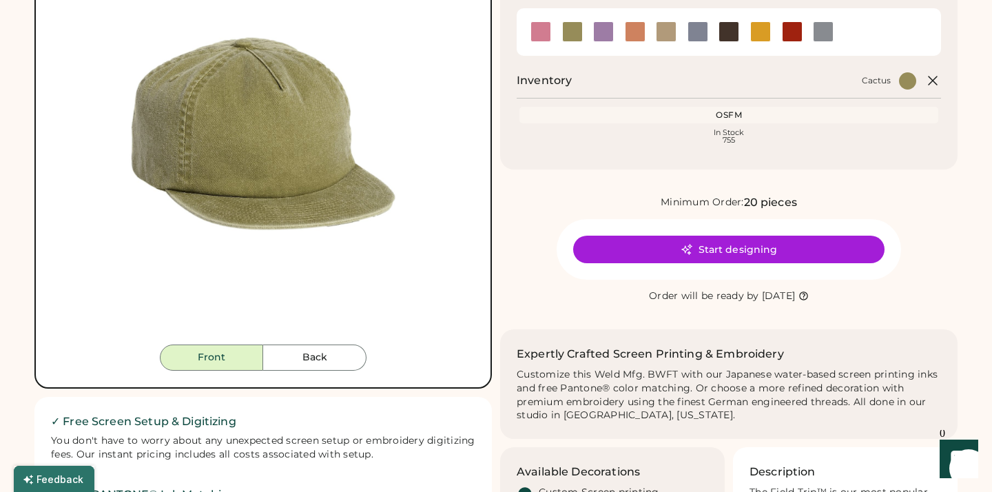
scroll to position [187, 0]
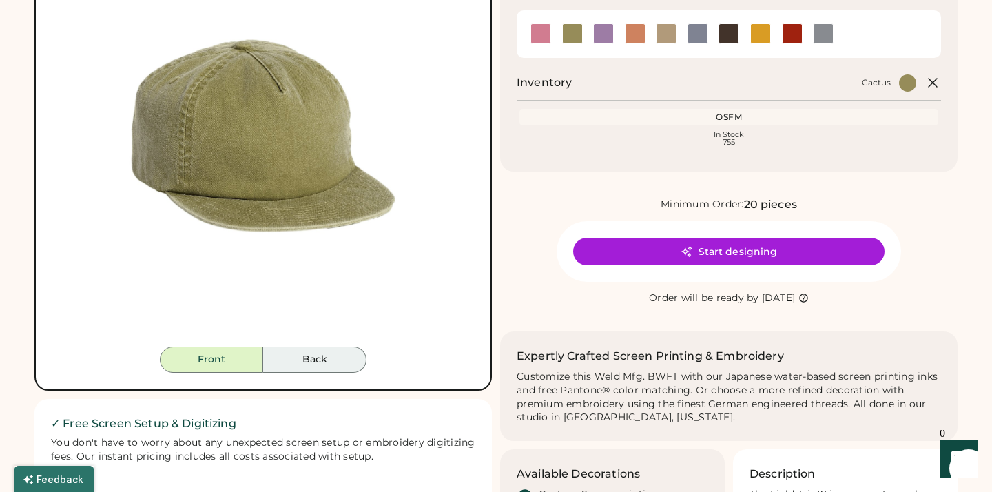
click at [350, 362] on button "Back" at bounding box center [314, 359] width 103 height 26
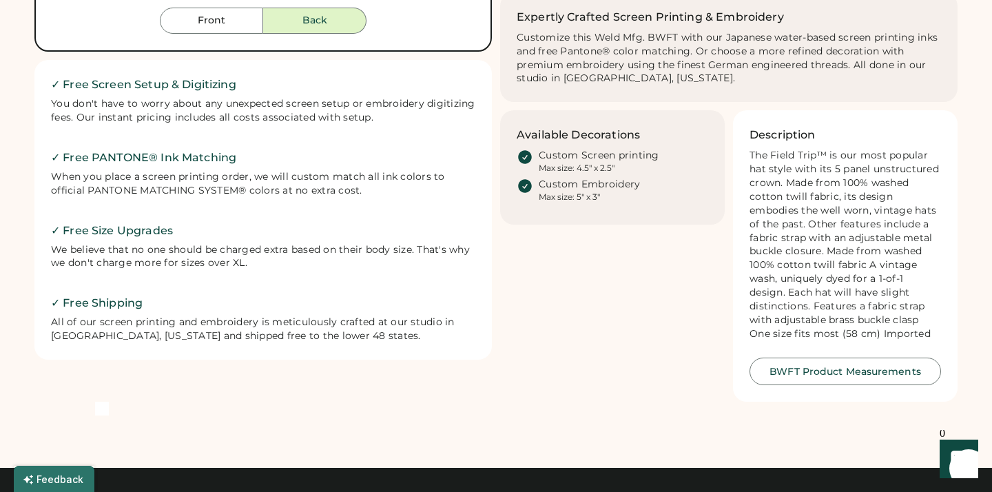
scroll to position [525, 0]
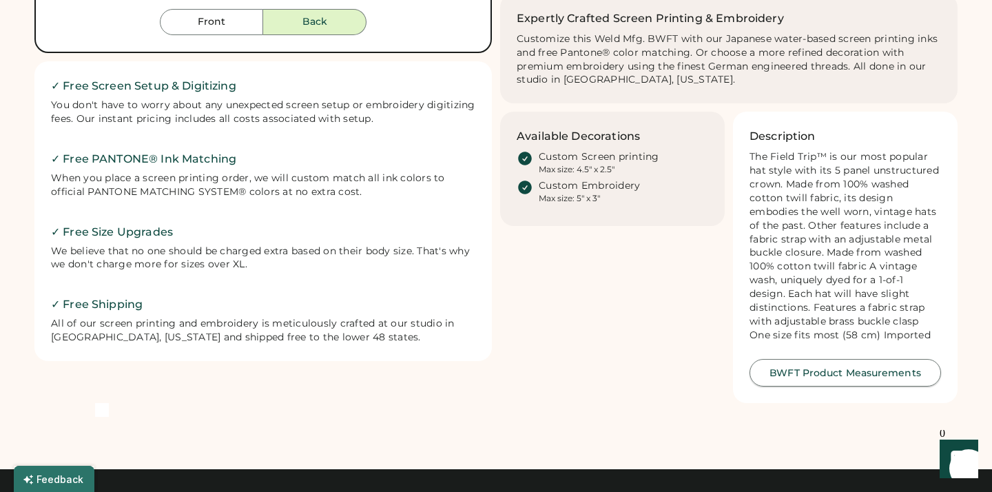
click at [876, 364] on button "BWFT Product Measurements" at bounding box center [844, 373] width 191 height 28
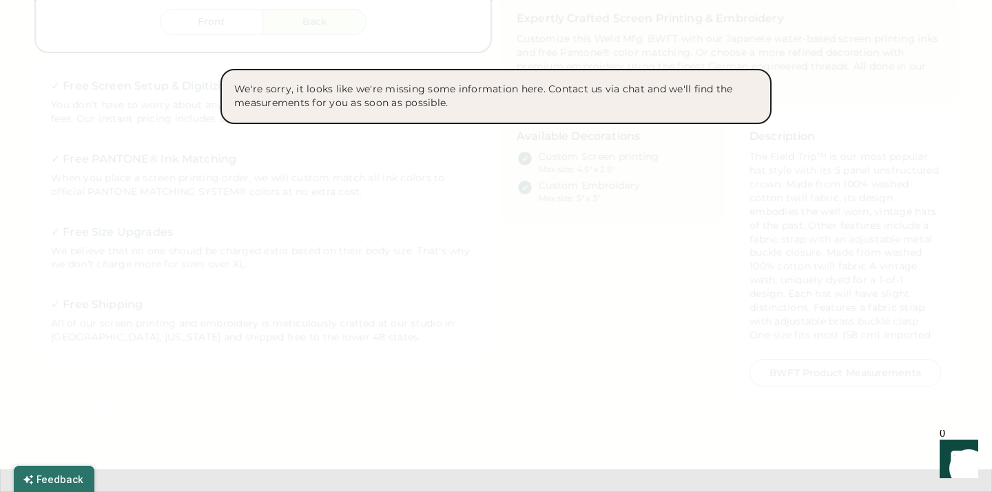
click at [675, 300] on div at bounding box center [496, 246] width 992 height 492
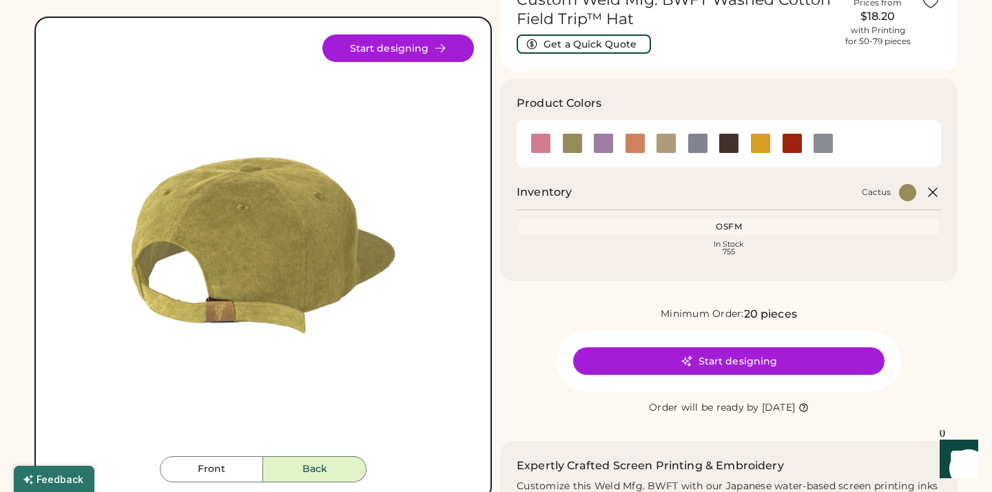
scroll to position [78, 0]
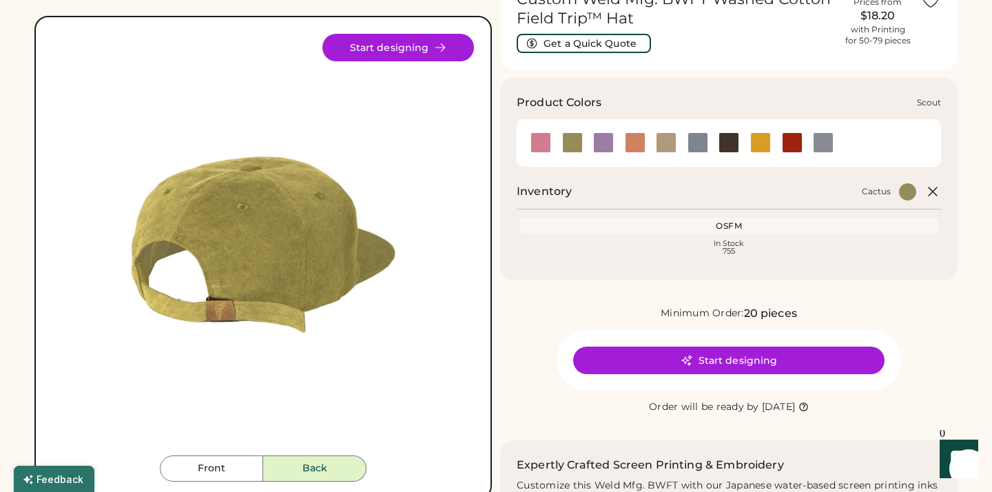
click at [673, 147] on div at bounding box center [666, 142] width 21 height 21
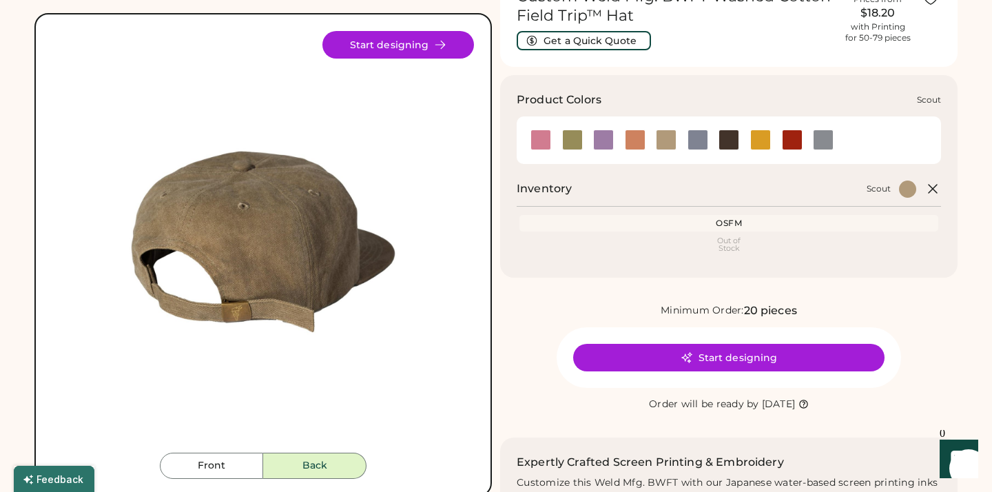
scroll to position [81, 0]
click at [242, 465] on button "Front" at bounding box center [211, 465] width 103 height 26
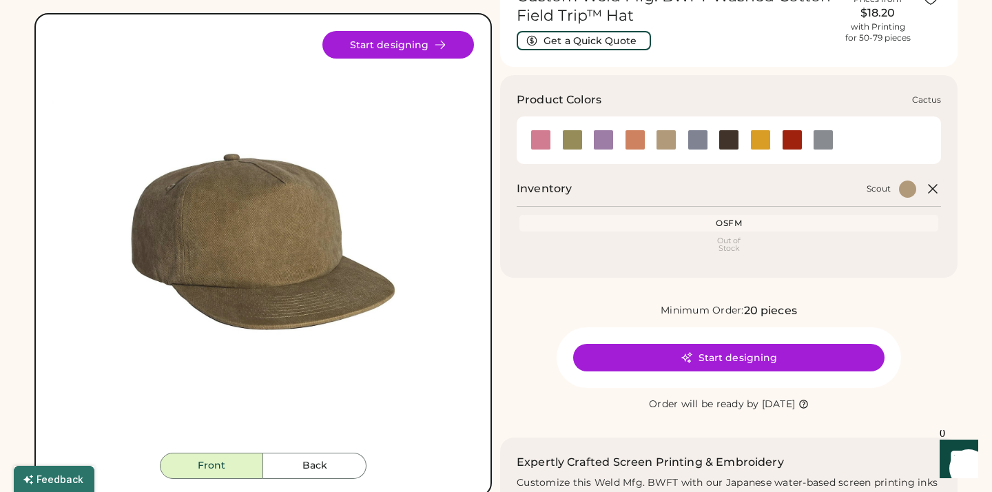
click at [578, 140] on div at bounding box center [572, 139] width 21 height 21
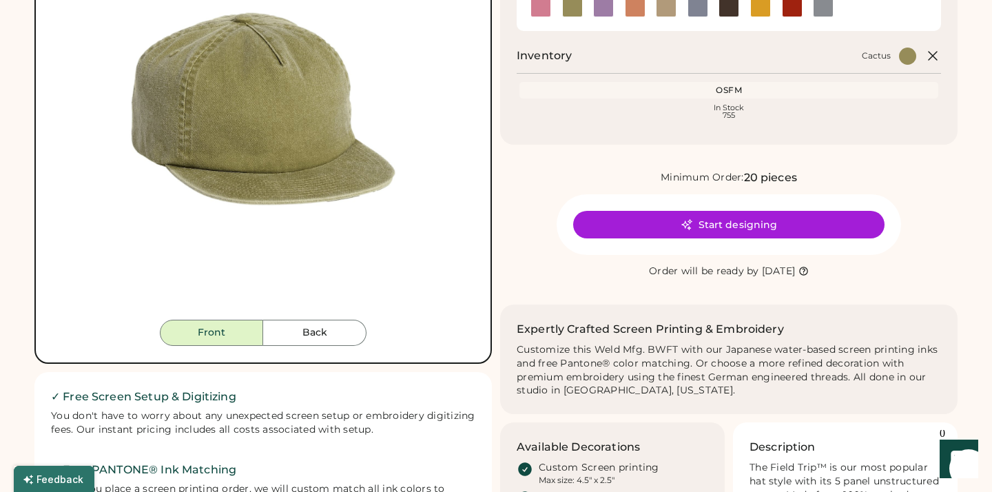
scroll to position [216, 0]
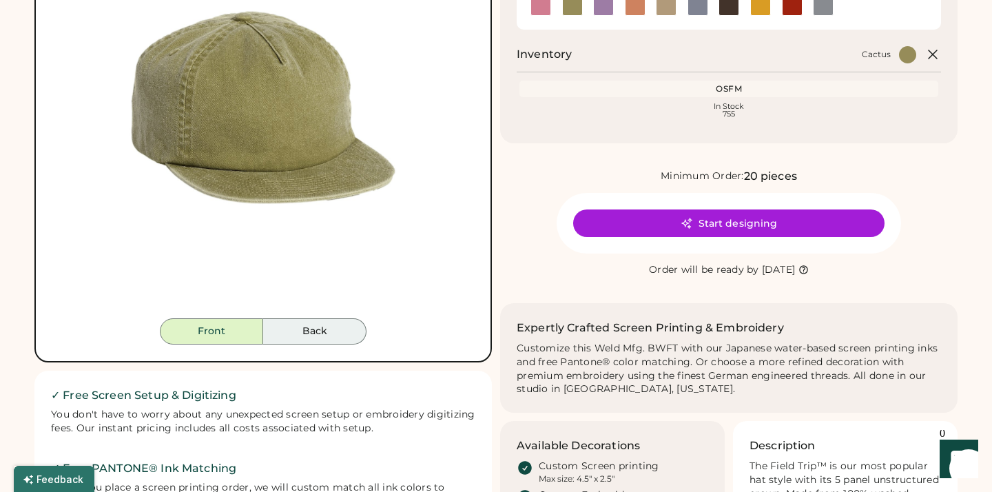
click at [328, 324] on button "Back" at bounding box center [314, 331] width 103 height 26
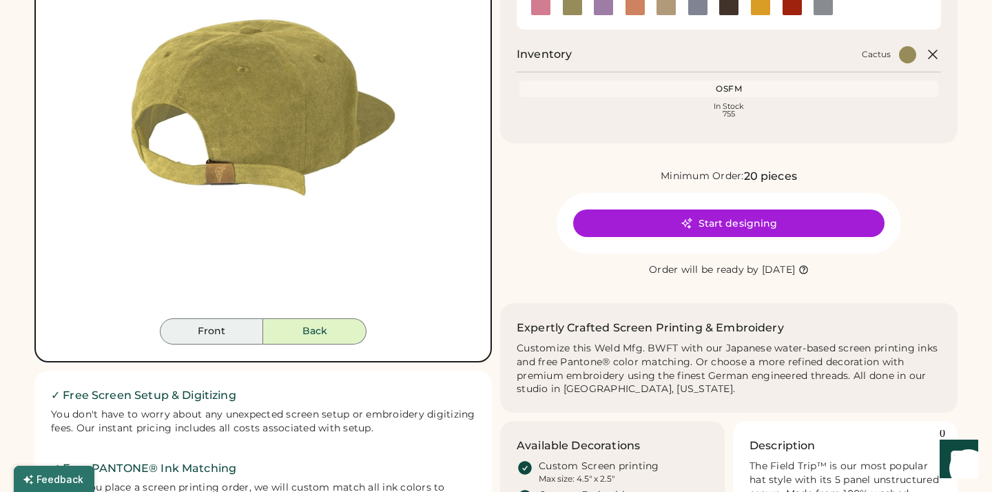
click at [241, 333] on button "Front" at bounding box center [211, 331] width 103 height 26
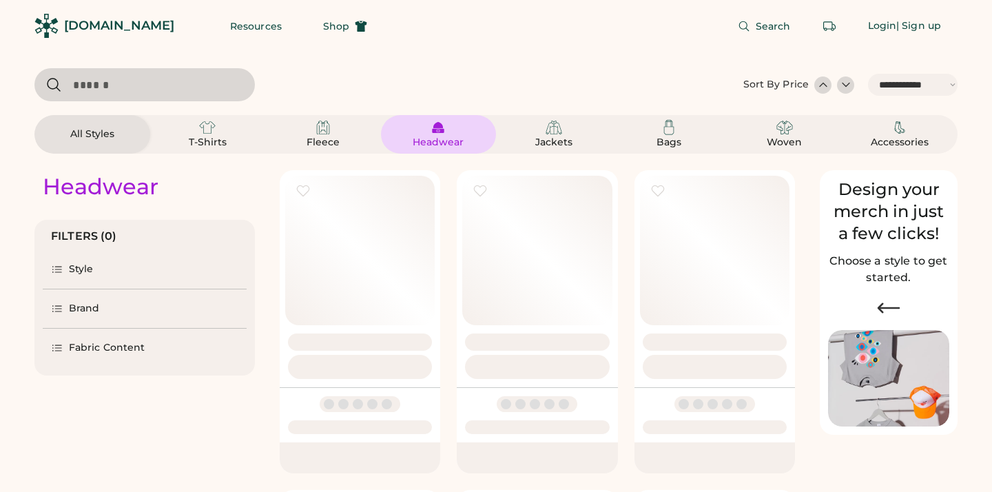
select select "*****"
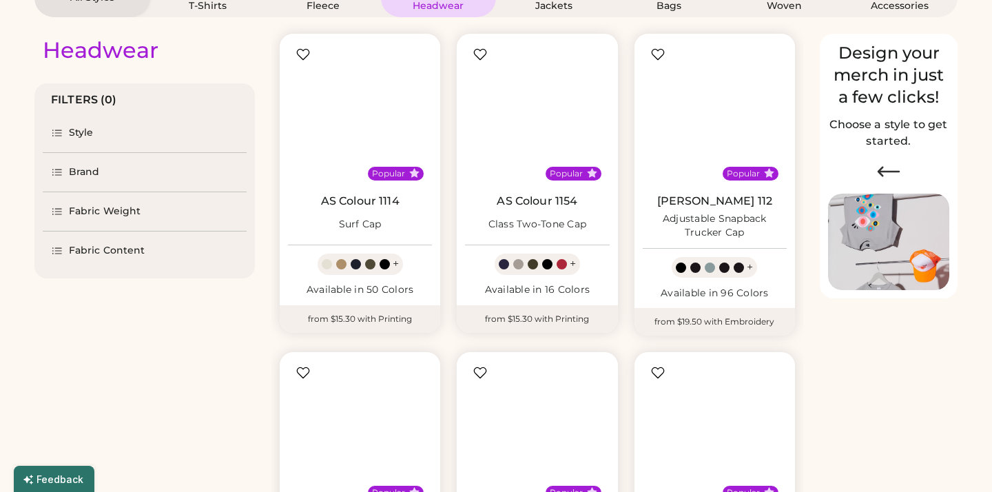
scroll to position [26, 0]
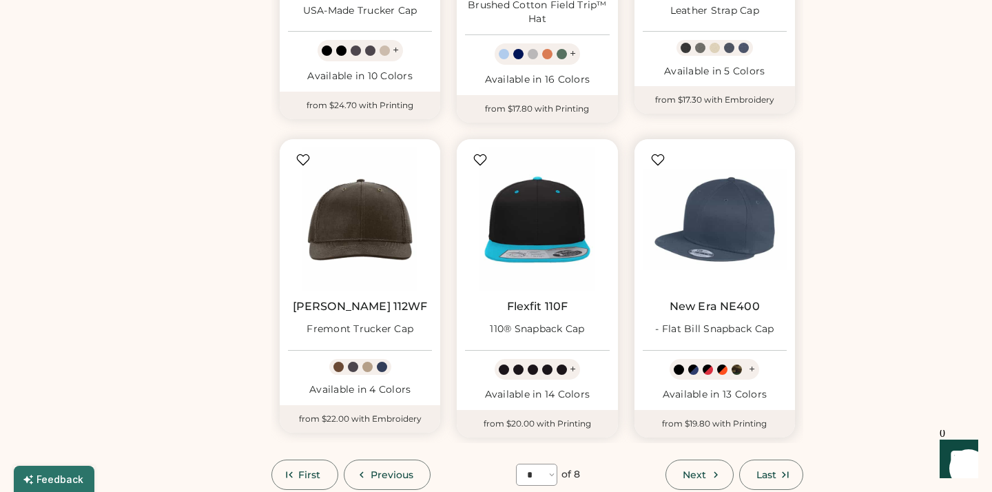
scroll to position [1053, 0]
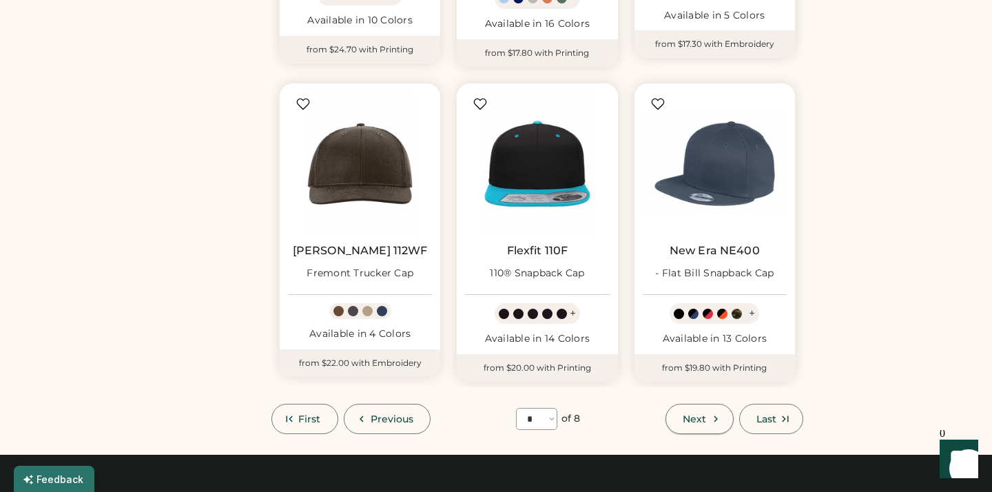
click at [698, 416] on span "Next" at bounding box center [693, 419] width 23 height 10
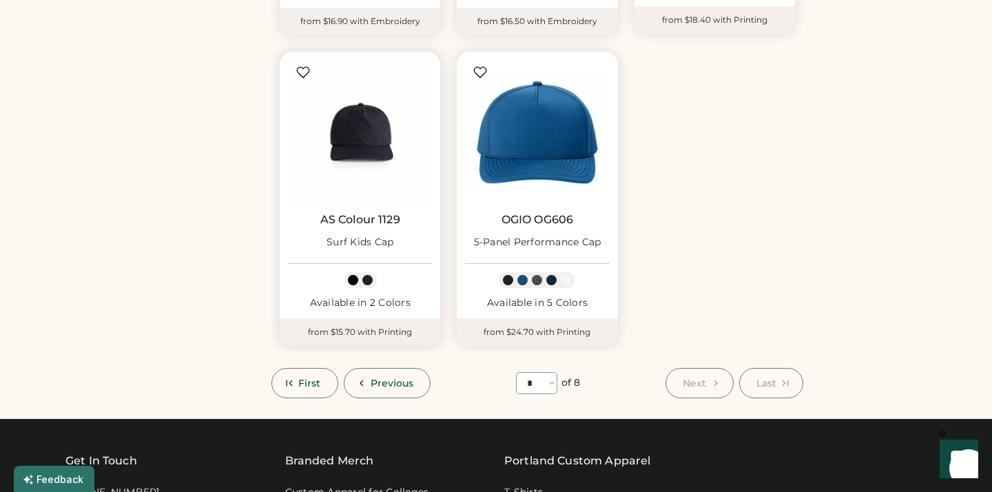
scroll to position [760, 0]
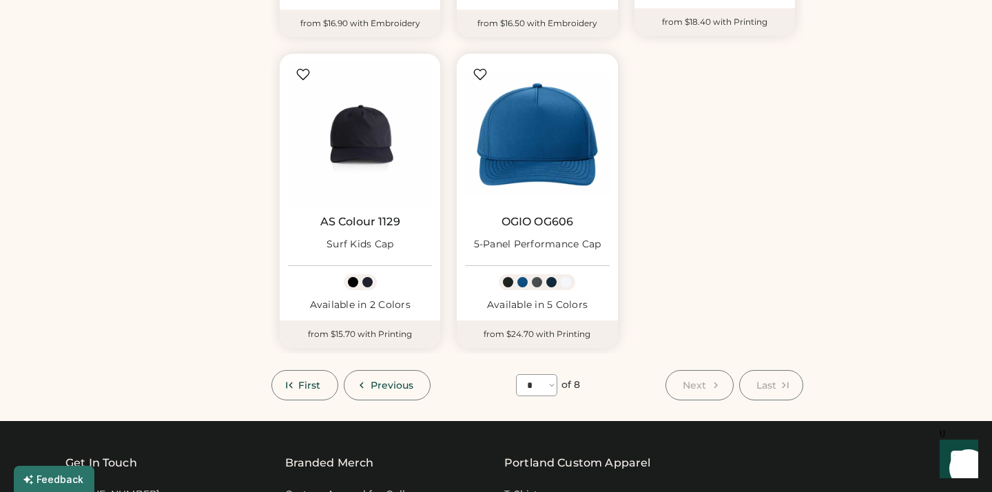
click at [328, 379] on button "First" at bounding box center [304, 385] width 67 height 30
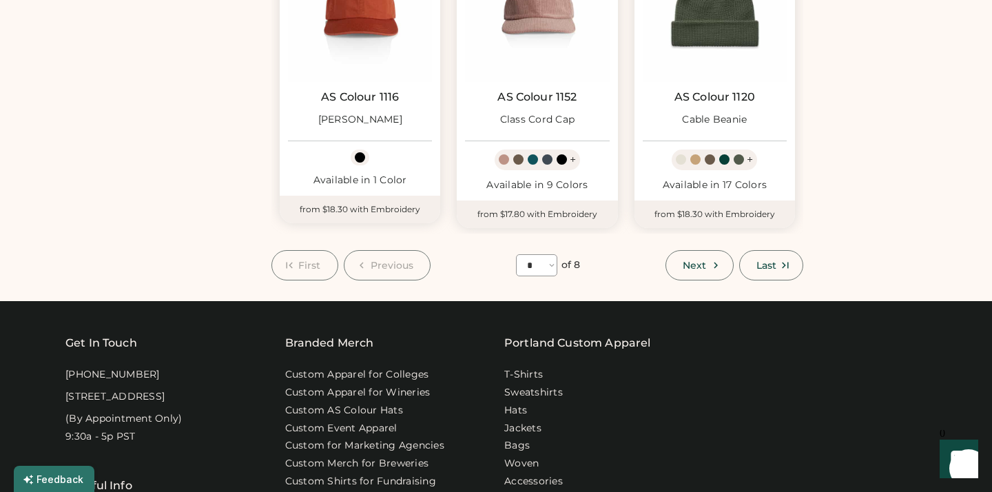
scroll to position [1197, 0]
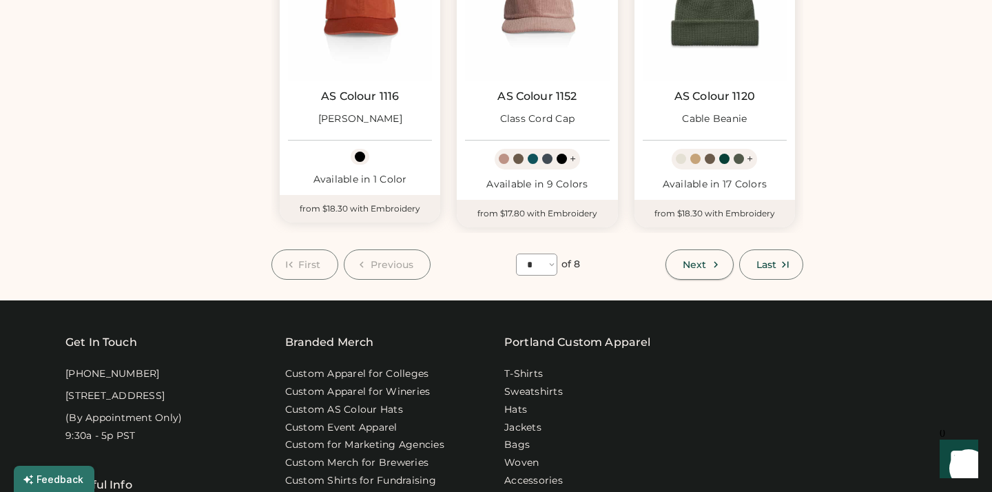
click at [720, 262] on icon at bounding box center [715, 264] width 12 height 12
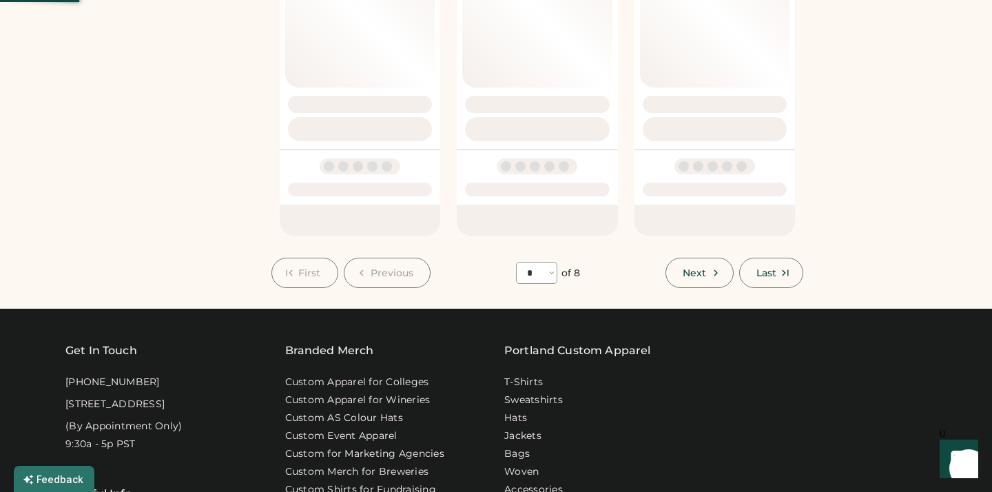
select select "*"
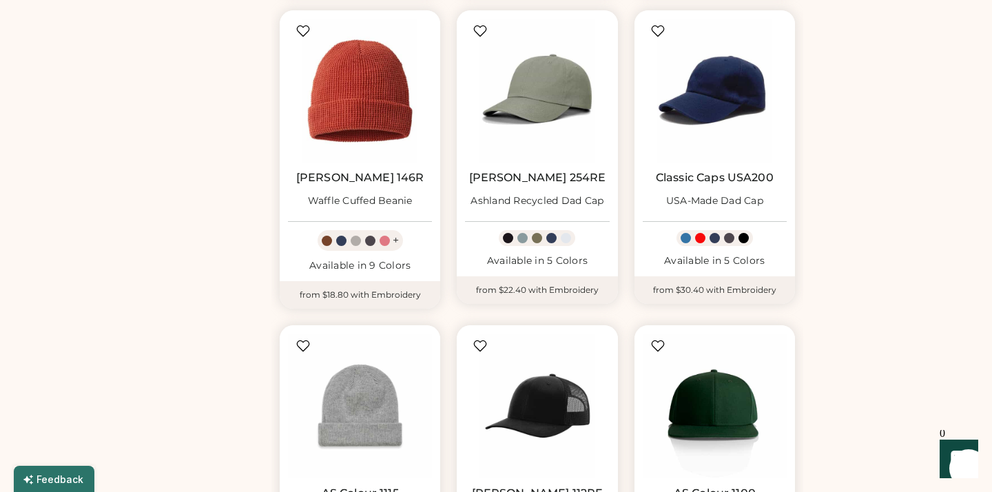
scroll to position [475, 0]
click at [538, 239] on div at bounding box center [537, 238] width 10 height 10
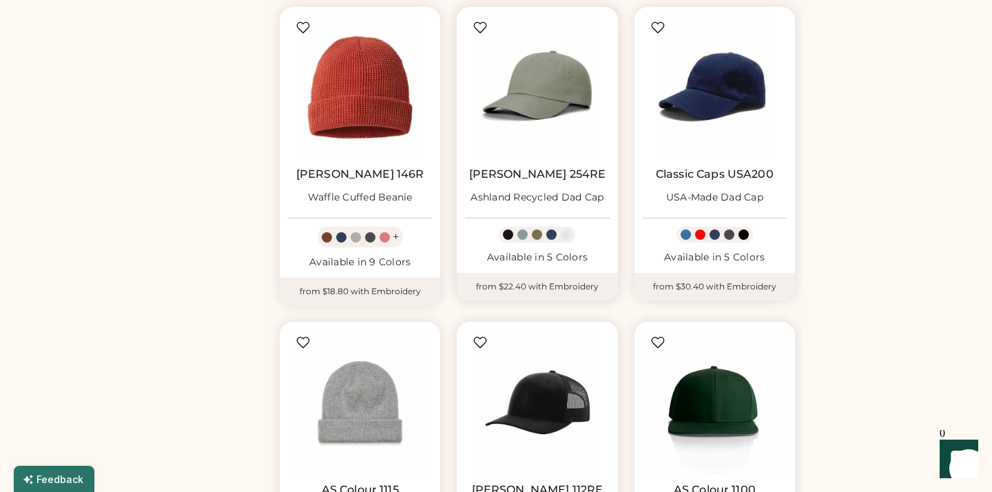
scroll to position [479, 1]
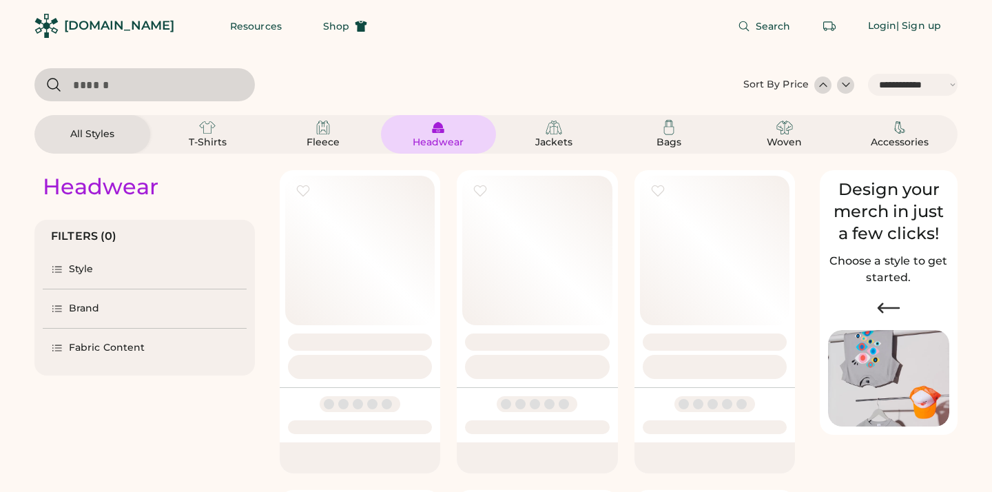
select select "*****"
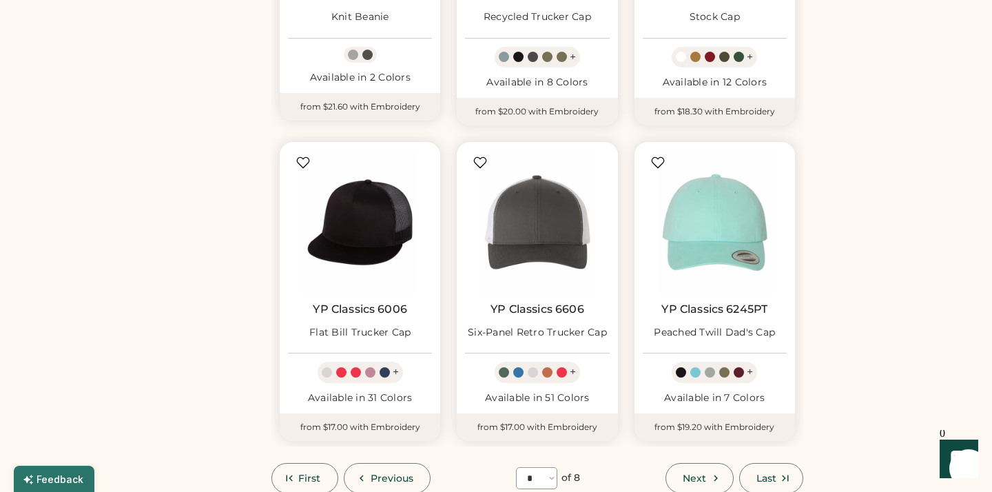
scroll to position [973, 0]
click at [698, 474] on span "Next" at bounding box center [693, 479] width 23 height 10
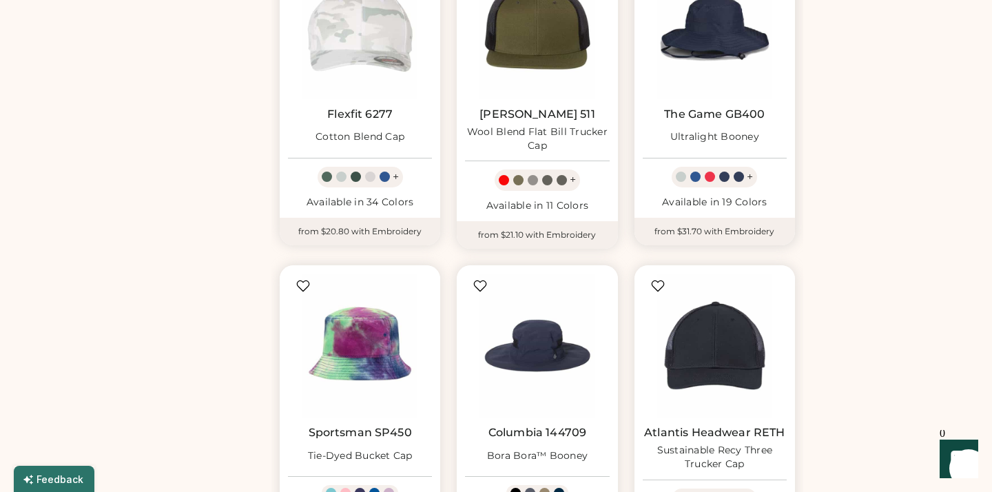
scroll to position [929, 1]
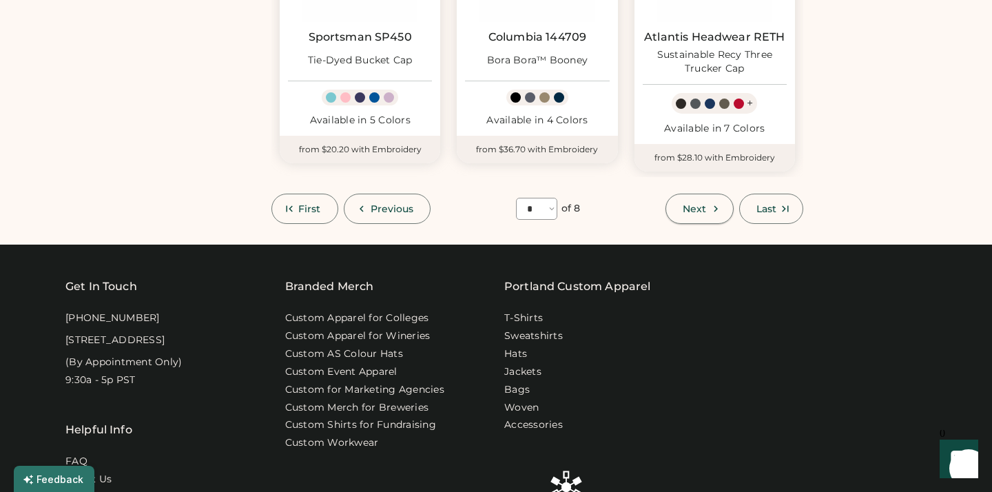
click at [702, 209] on span "Next" at bounding box center [693, 209] width 23 height 10
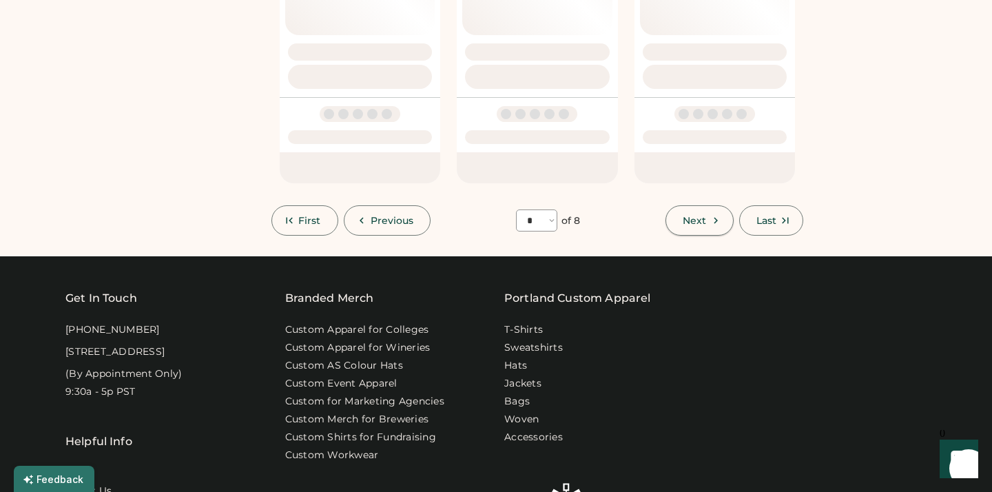
select select "*"
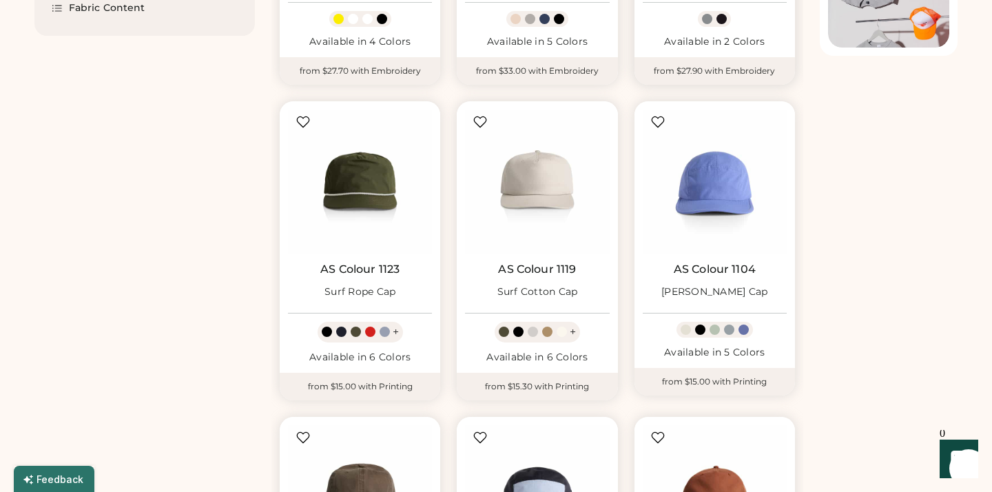
scroll to position [379, 0]
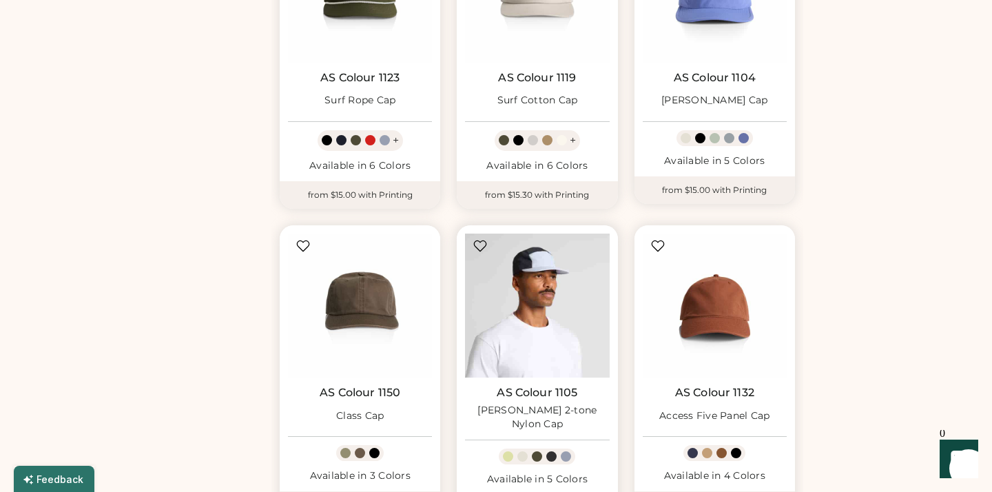
select select "*****"
select select "*"
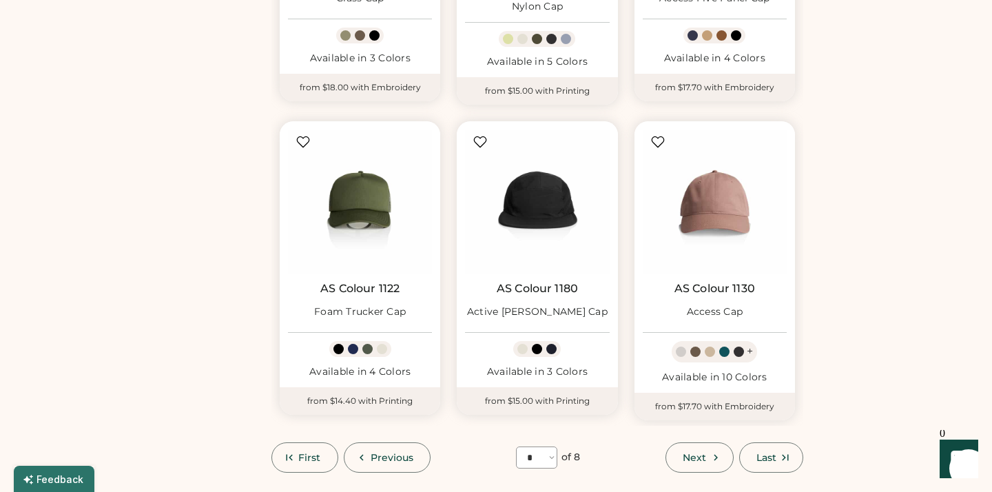
scroll to position [983, 0]
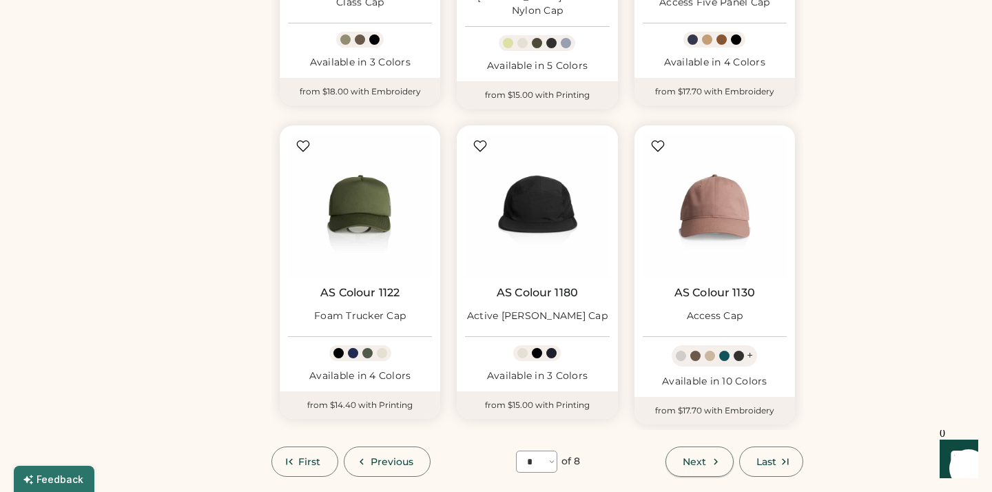
click at [706, 457] on span "Next" at bounding box center [693, 462] width 23 height 10
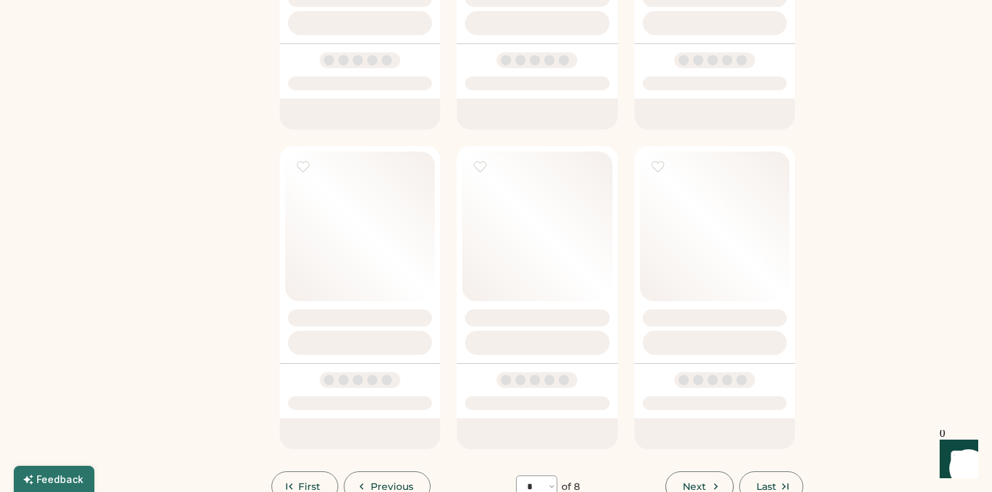
select select "*"
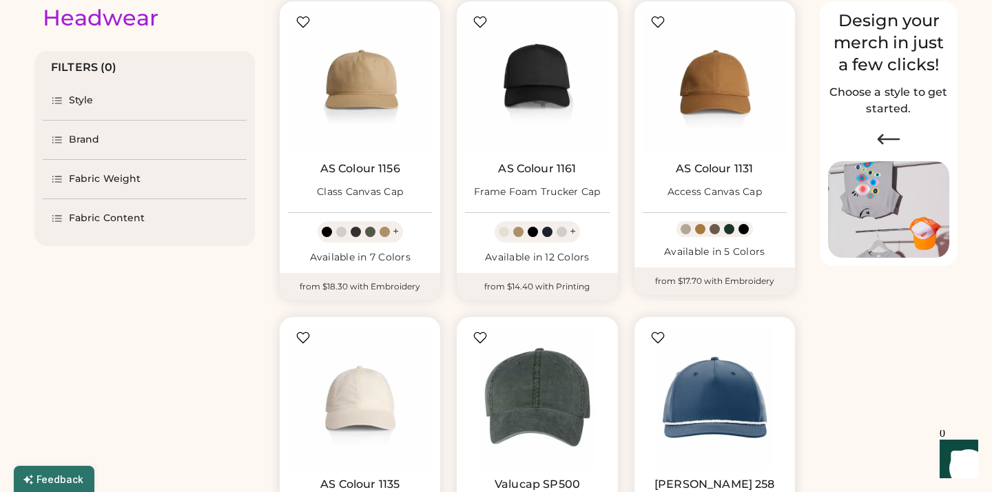
scroll to position [167, 0]
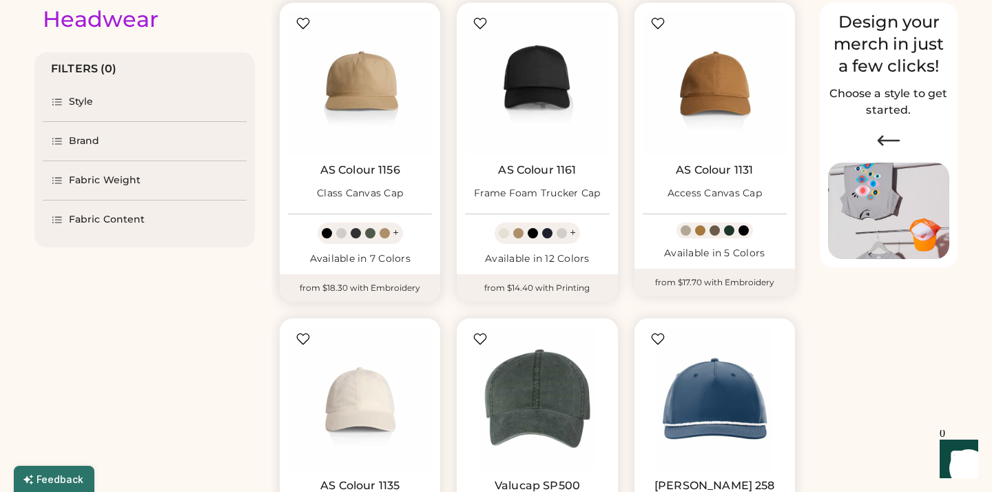
click at [386, 195] on div "Class Canvas Cap" at bounding box center [360, 194] width 86 height 14
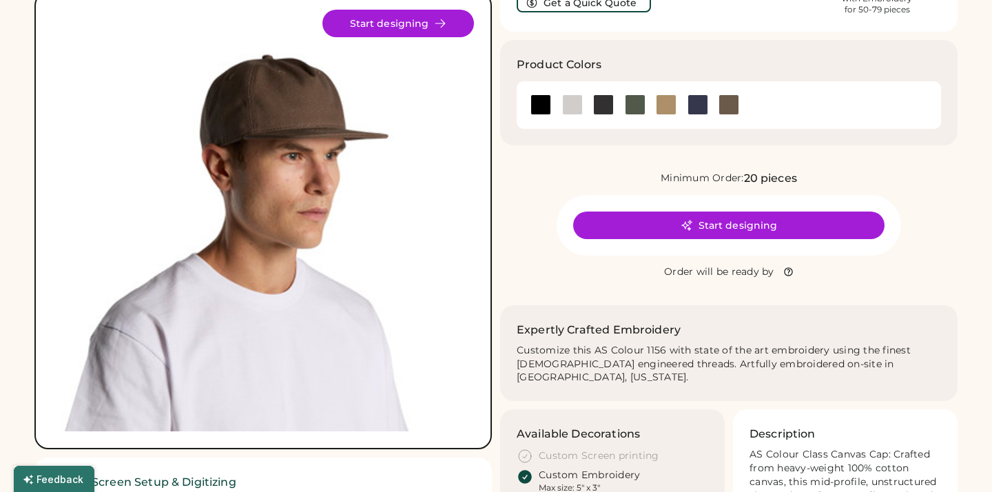
scroll to position [101, 0]
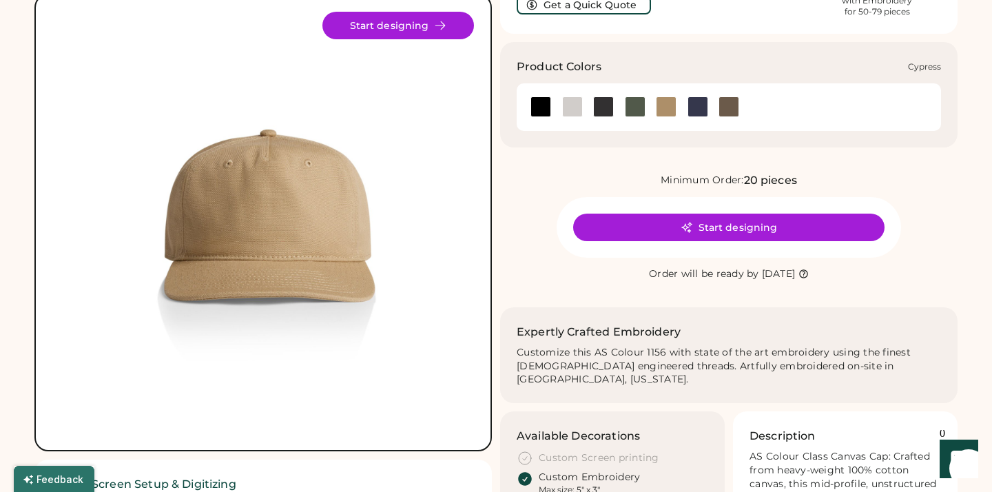
click at [640, 105] on div at bounding box center [635, 106] width 21 height 21
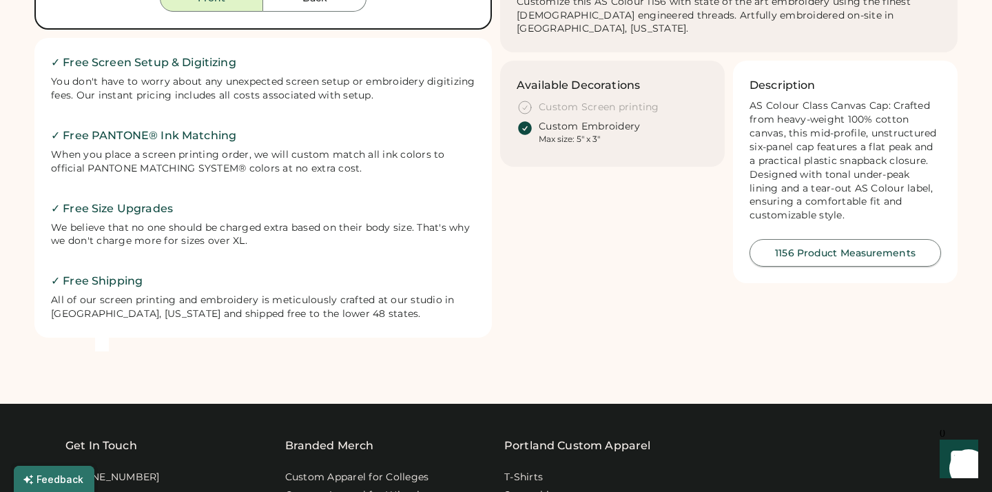
click at [817, 239] on button "1156 Product Measurements" at bounding box center [844, 253] width 191 height 28
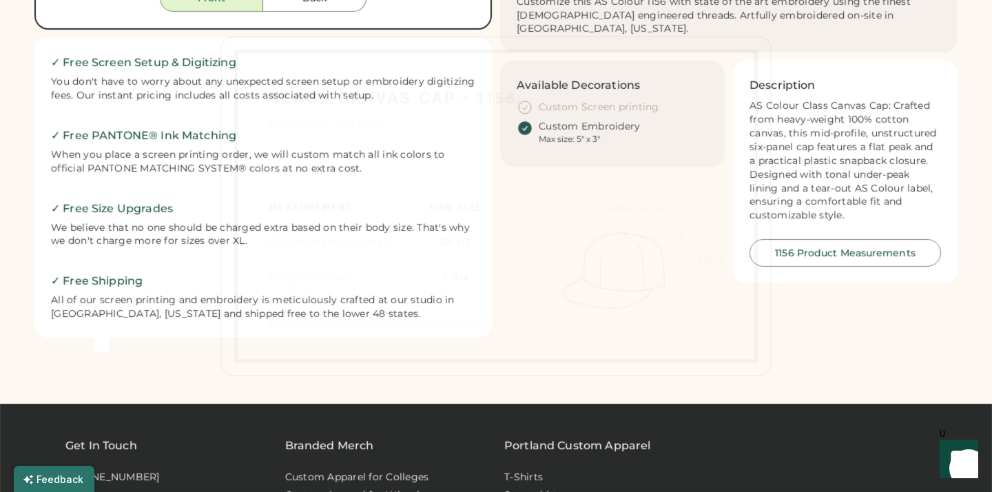
scroll to position [550, 0]
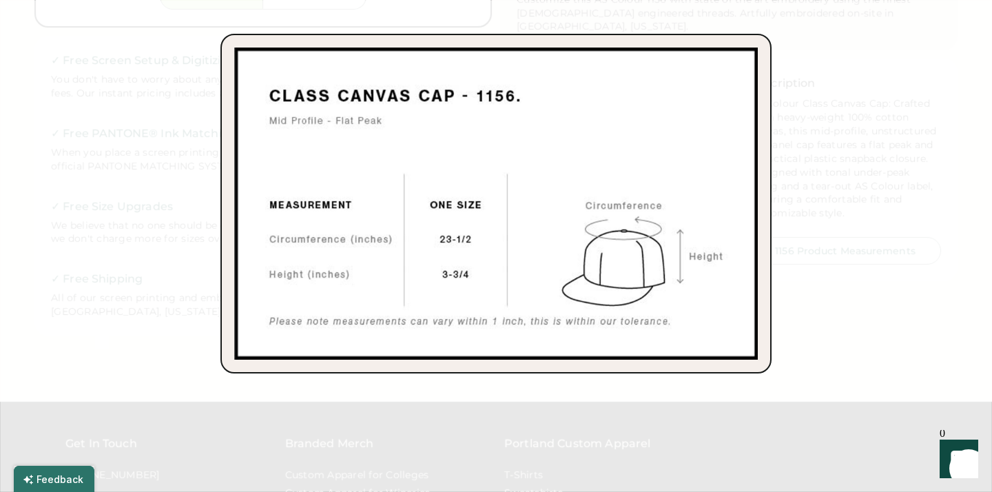
click at [190, 38] on div at bounding box center [496, 246] width 992 height 492
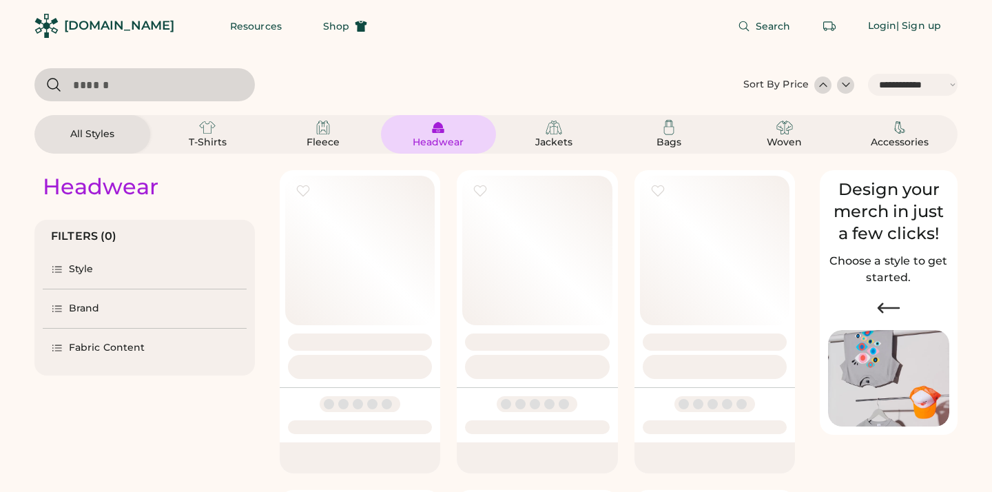
select select "*****"
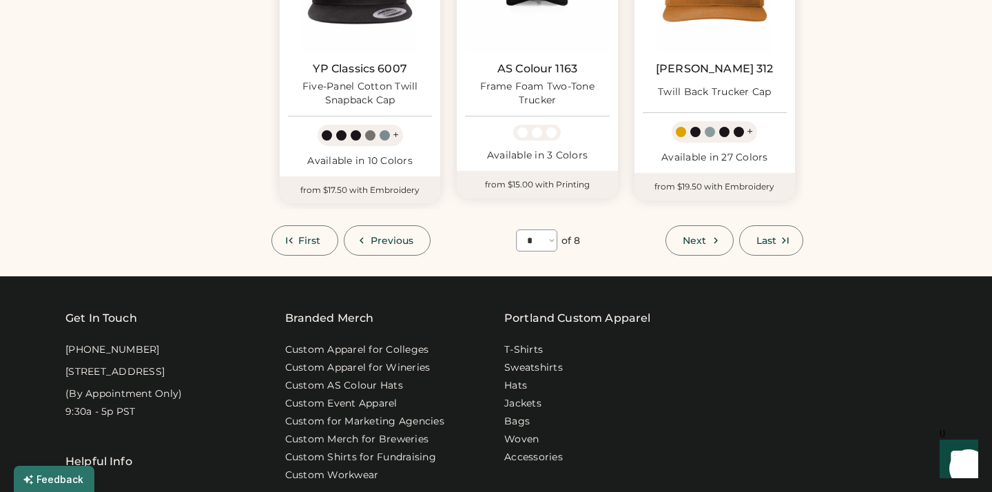
scroll to position [1175, 0]
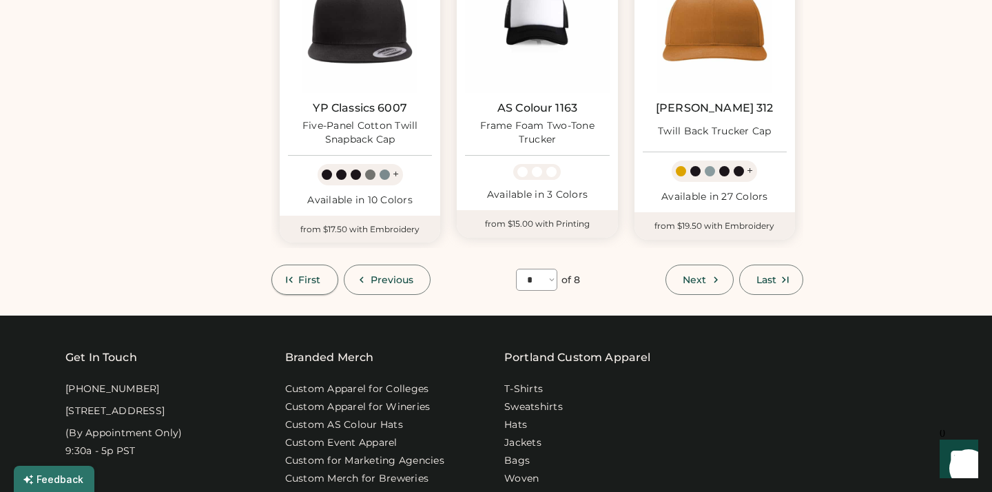
click at [310, 276] on span "First" at bounding box center [309, 280] width 23 height 10
select select "*"
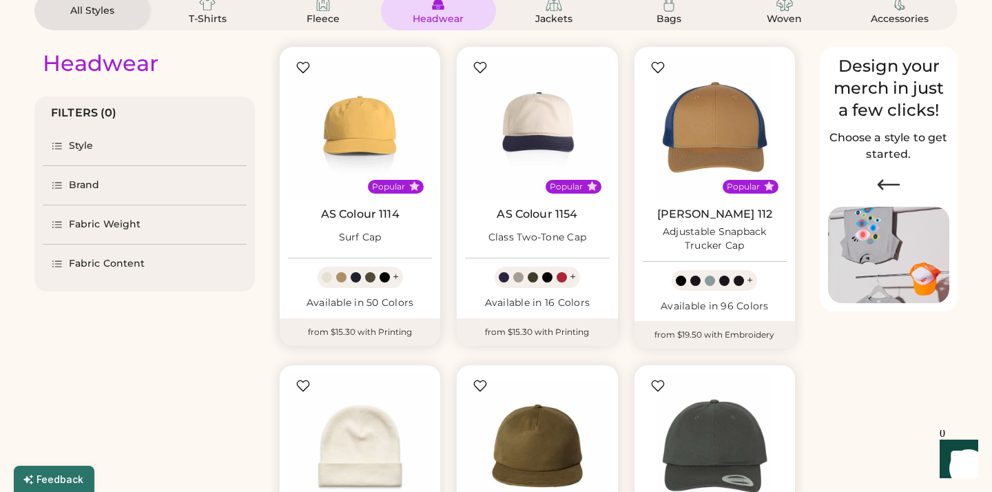
scroll to position [98, 0]
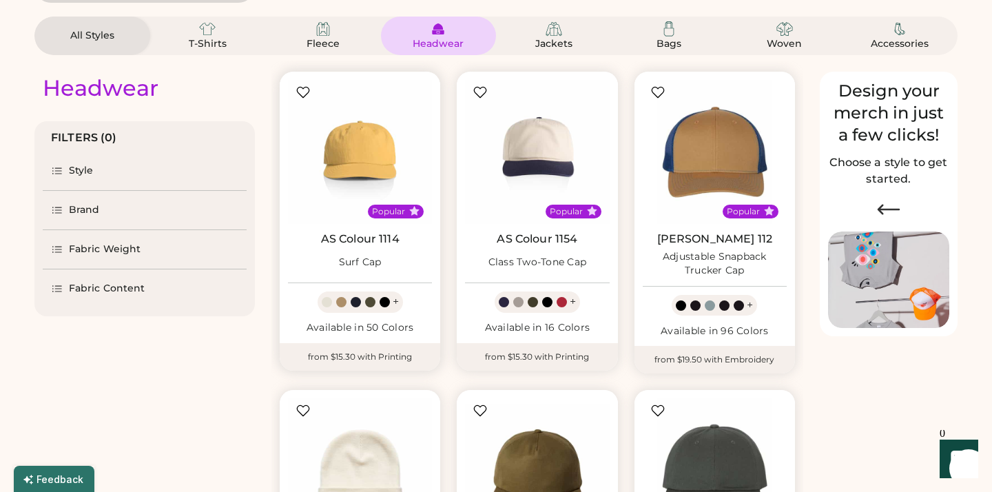
click at [373, 241] on link "AS Colour 1114" at bounding box center [360, 239] width 78 height 14
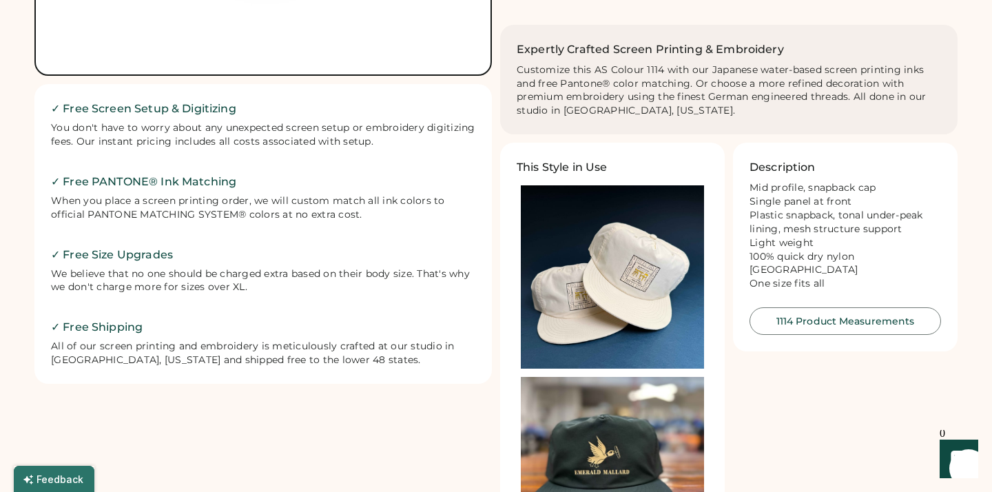
scroll to position [426, 0]
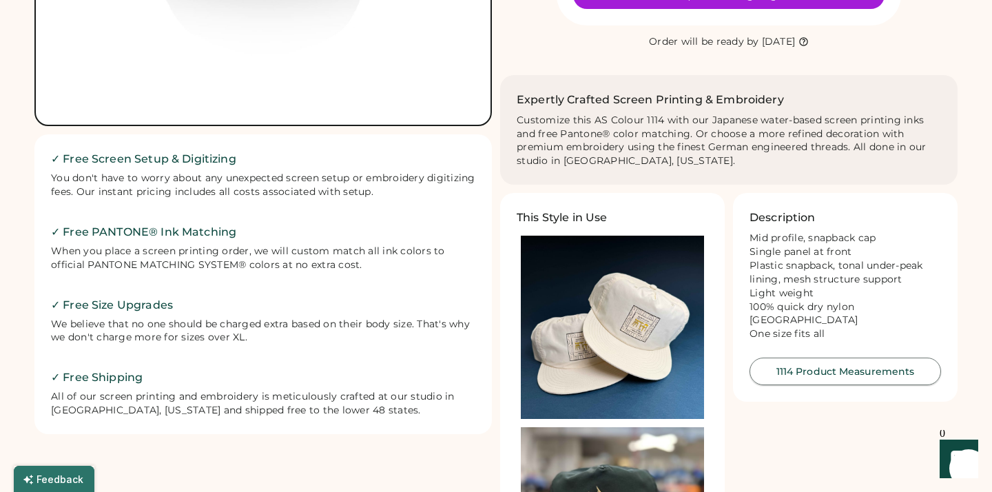
click at [804, 357] on button "1114 Product Measurements" at bounding box center [844, 371] width 191 height 28
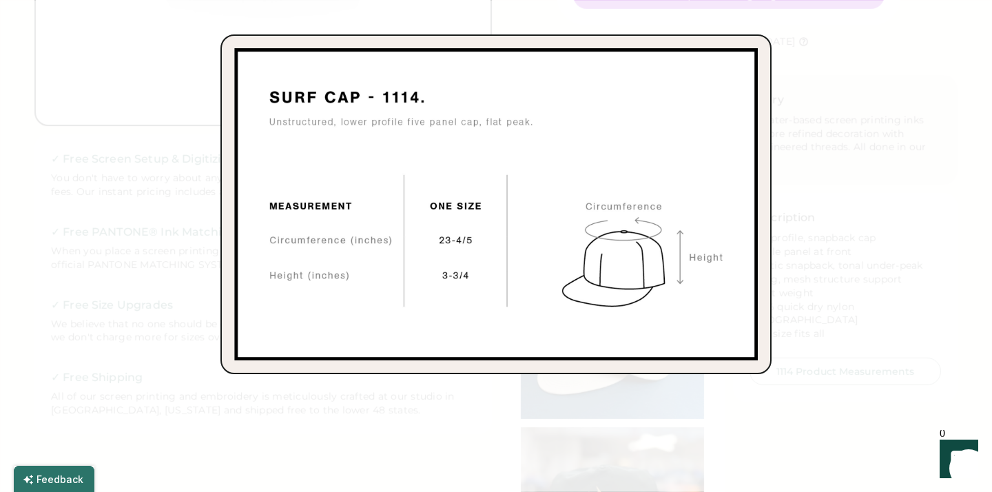
click at [732, 28] on div at bounding box center [496, 246] width 992 height 492
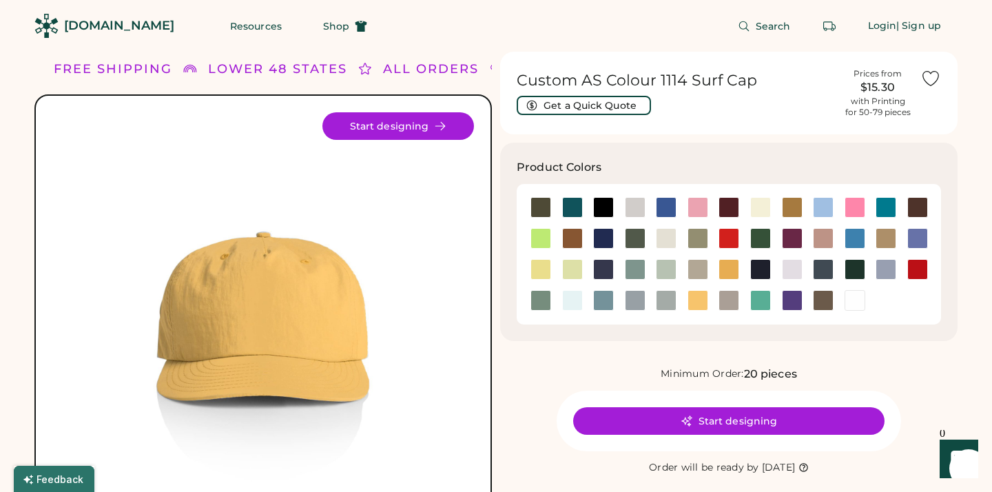
scroll to position [0, 0]
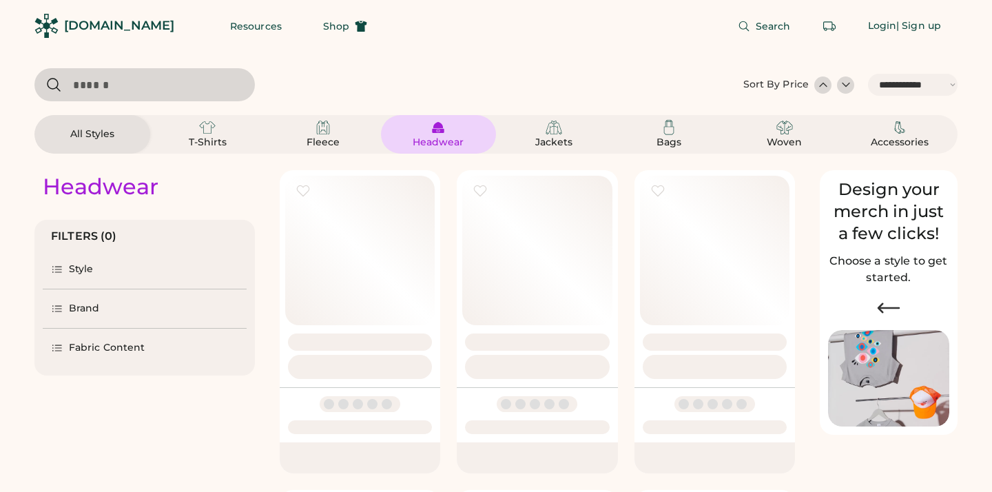
select select "*****"
select select "*"
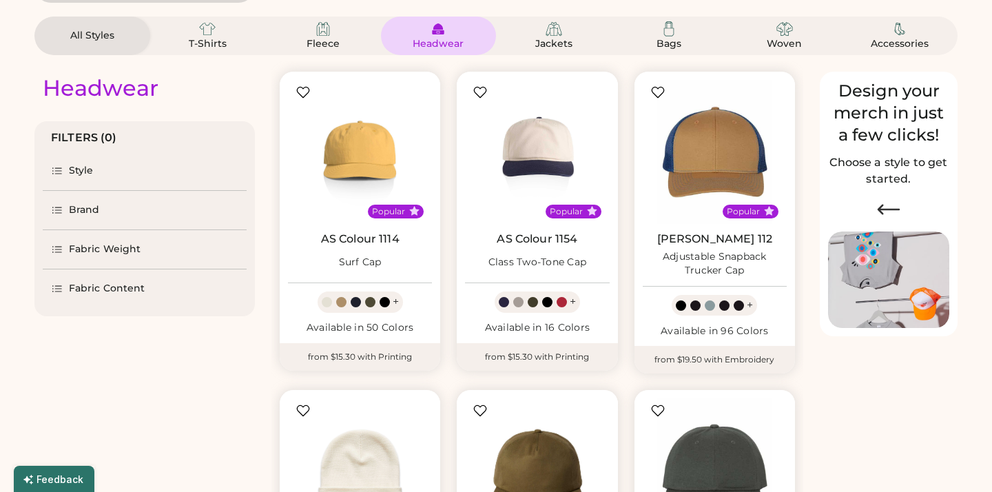
click at [94, 251] on div "Fabric Weight" at bounding box center [105, 249] width 72 height 14
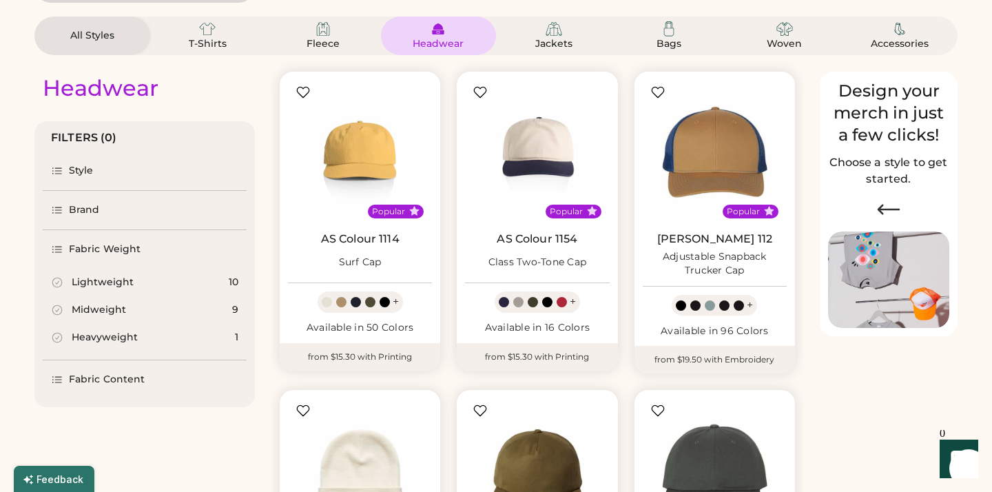
click at [101, 381] on div "Fabric Content" at bounding box center [107, 380] width 76 height 14
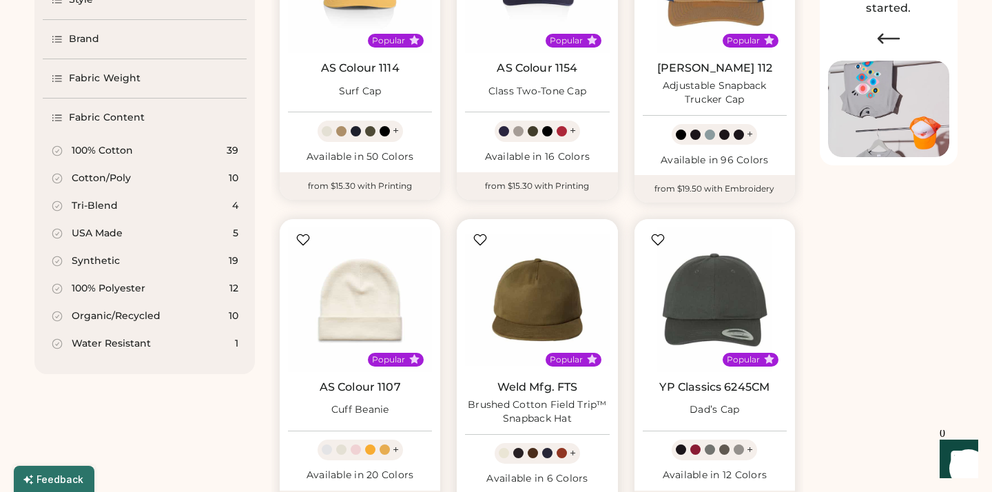
scroll to position [270, 0]
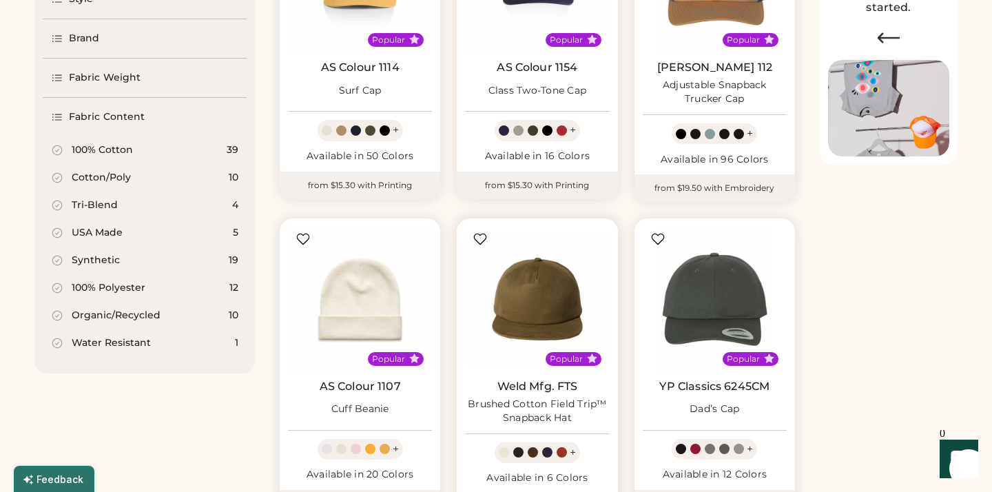
click at [551, 392] on div "Weld Mfg. FTS Brushed Cotton Field Trip™ Snapback Hat" at bounding box center [537, 401] width 144 height 45
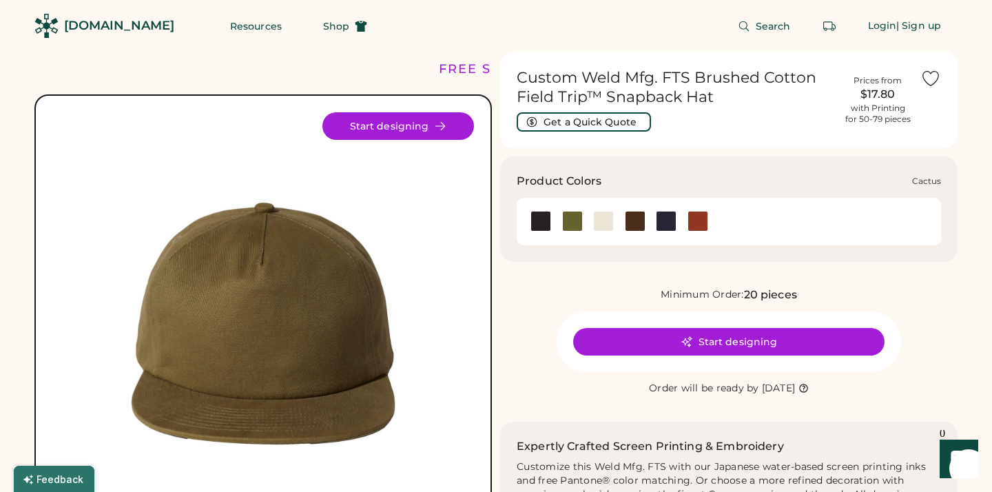
click at [569, 219] on div at bounding box center [572, 221] width 21 height 21
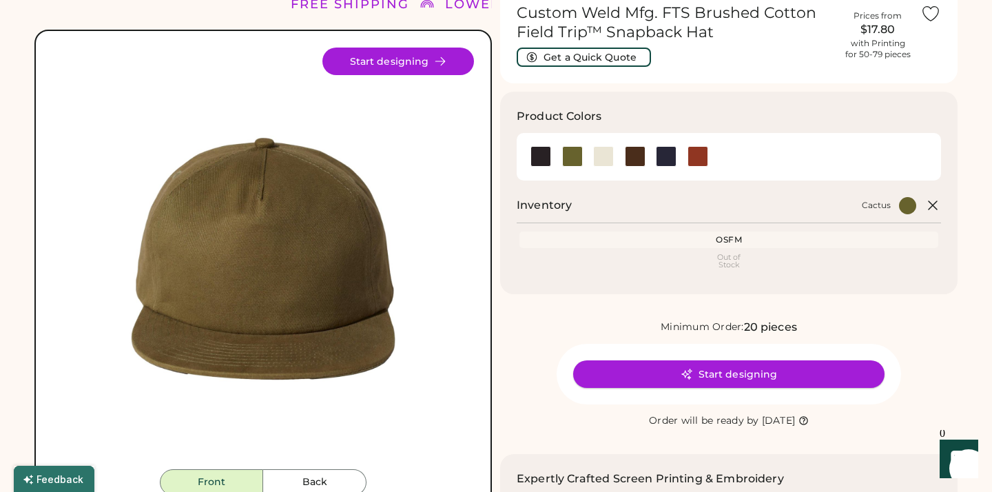
scroll to position [42, 0]
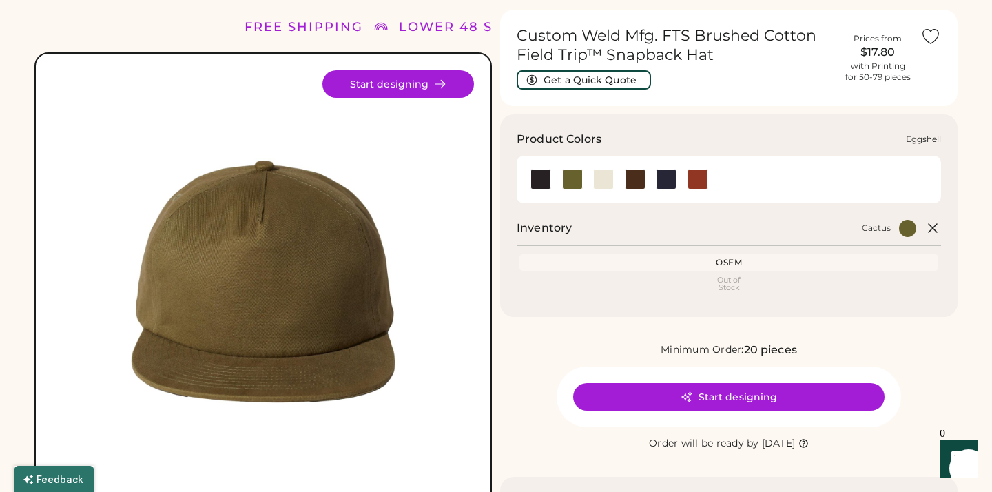
click at [605, 176] on div at bounding box center [603, 179] width 21 height 21
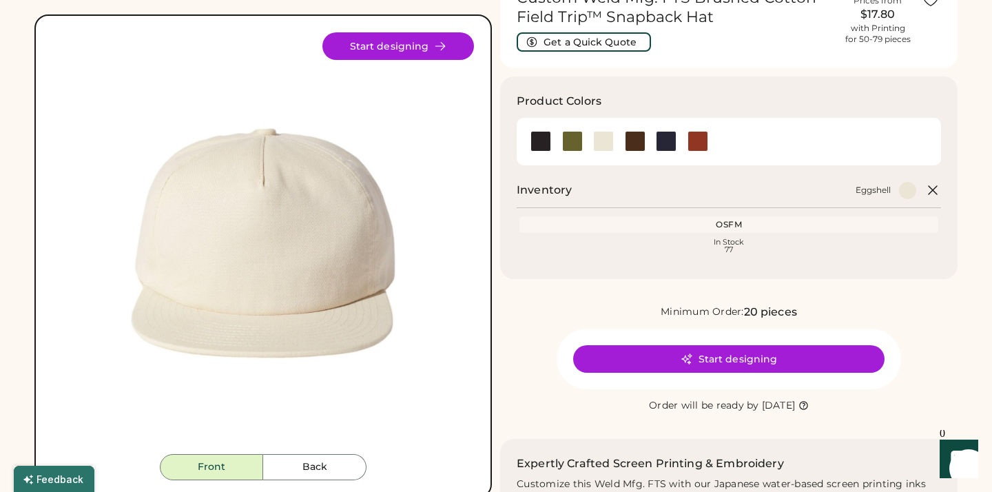
scroll to position [83, 0]
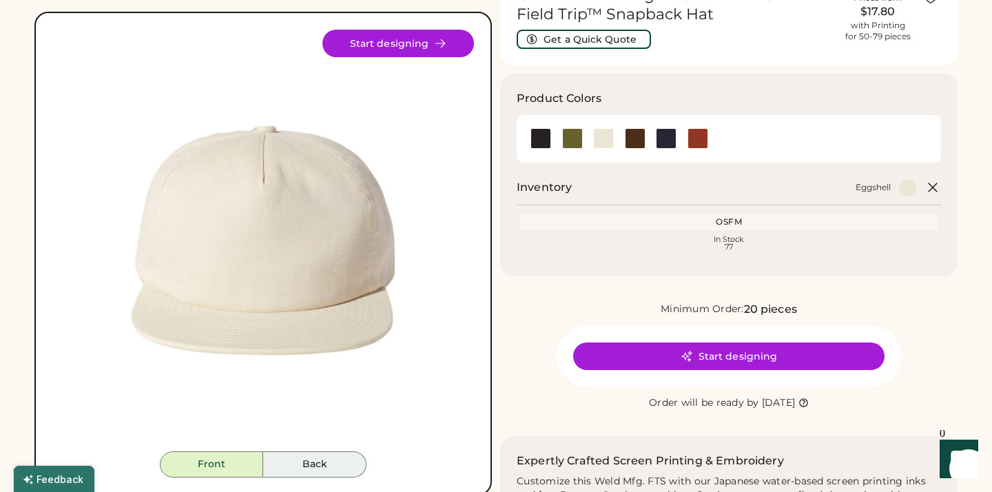
click at [319, 459] on button "Back" at bounding box center [314, 464] width 103 height 26
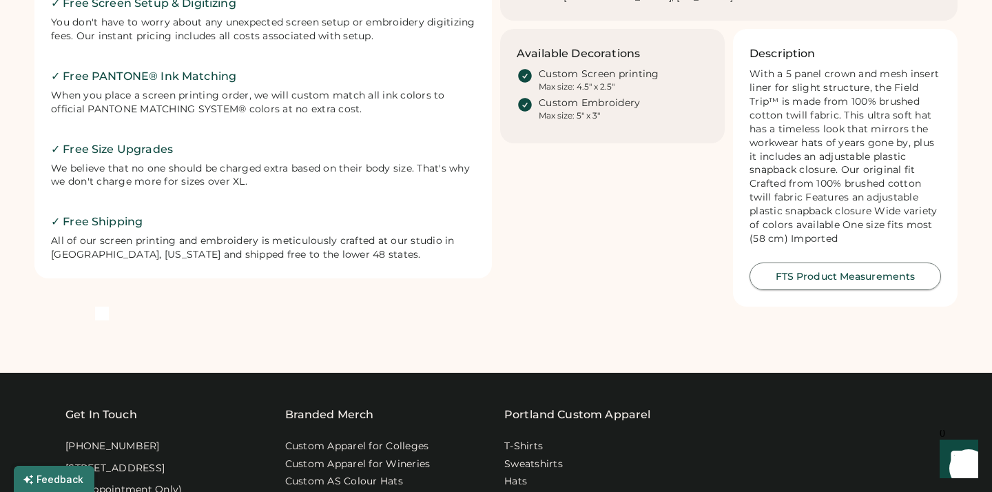
scroll to position [606, 0]
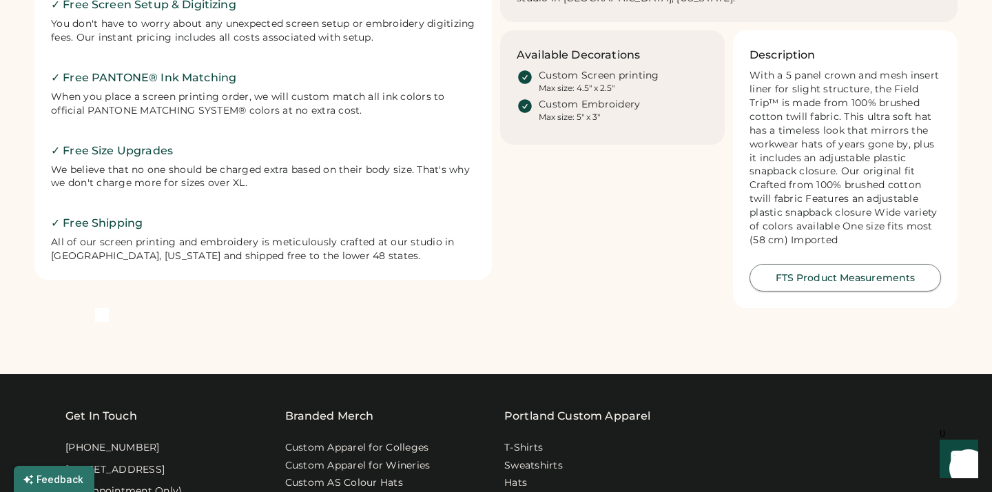
click at [810, 271] on button "FTS Product Measurements" at bounding box center [844, 278] width 191 height 28
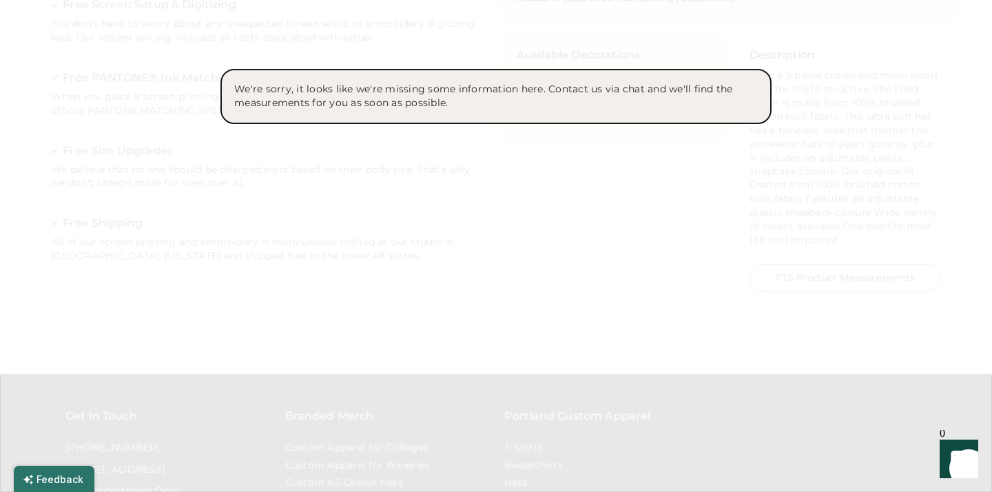
drag, startPoint x: 589, startPoint y: 238, endPoint x: 582, endPoint y: 232, distance: 8.8
click at [588, 238] on div at bounding box center [496, 246] width 992 height 492
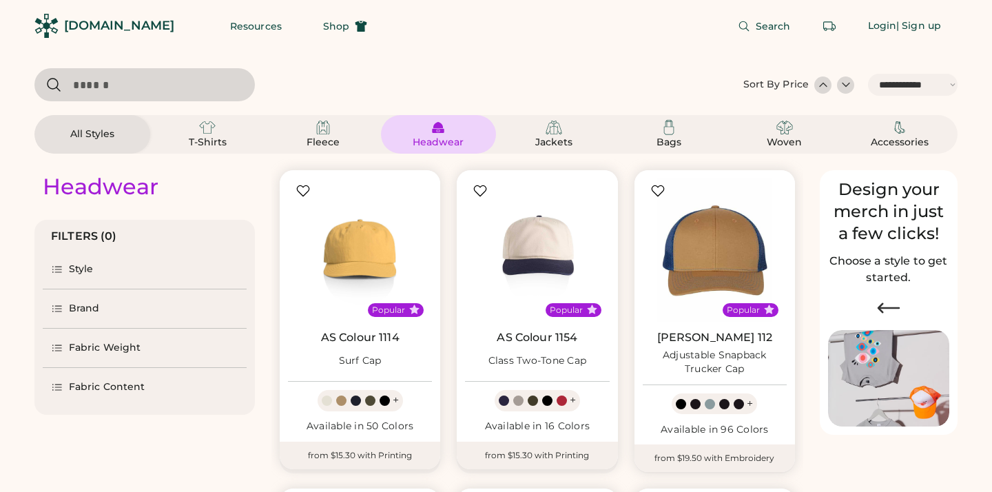
select select "*****"
select select "*"
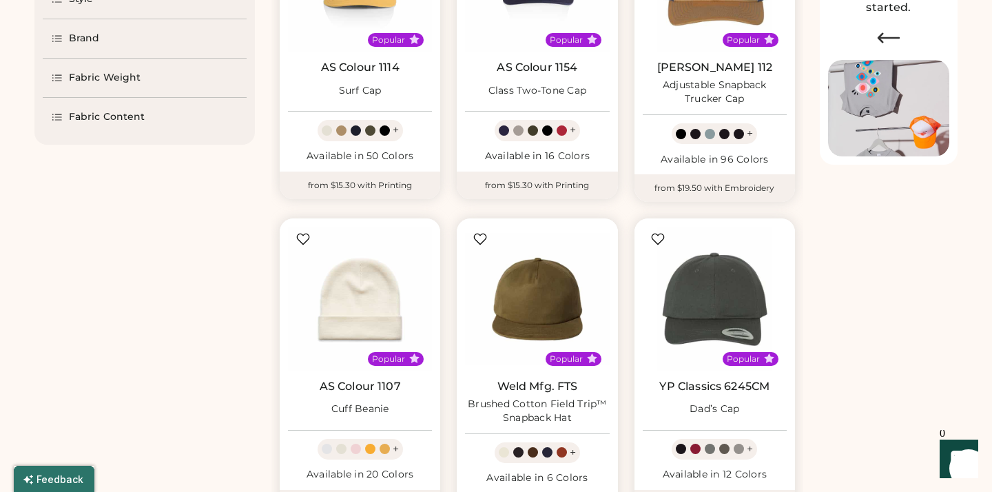
select select "*****"
select select "*"
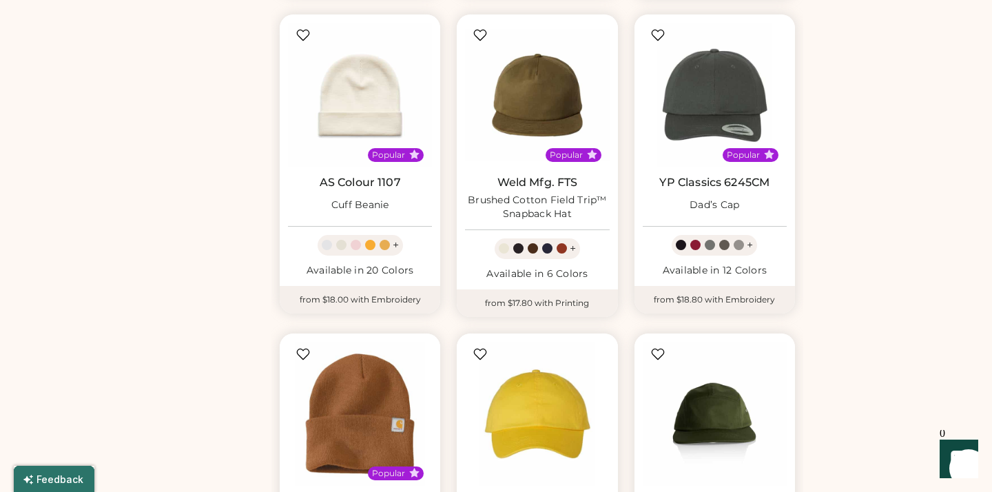
select select "*****"
select select "*"
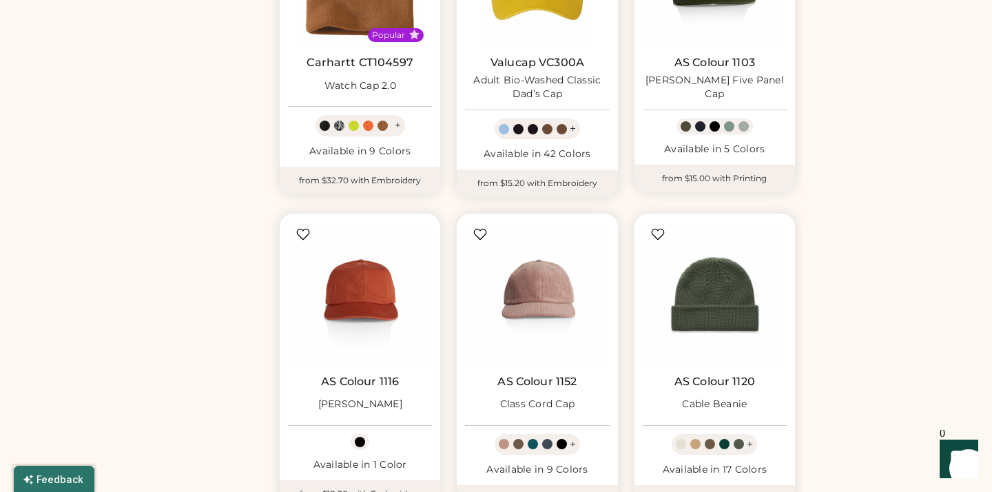
scroll to position [1171, 0]
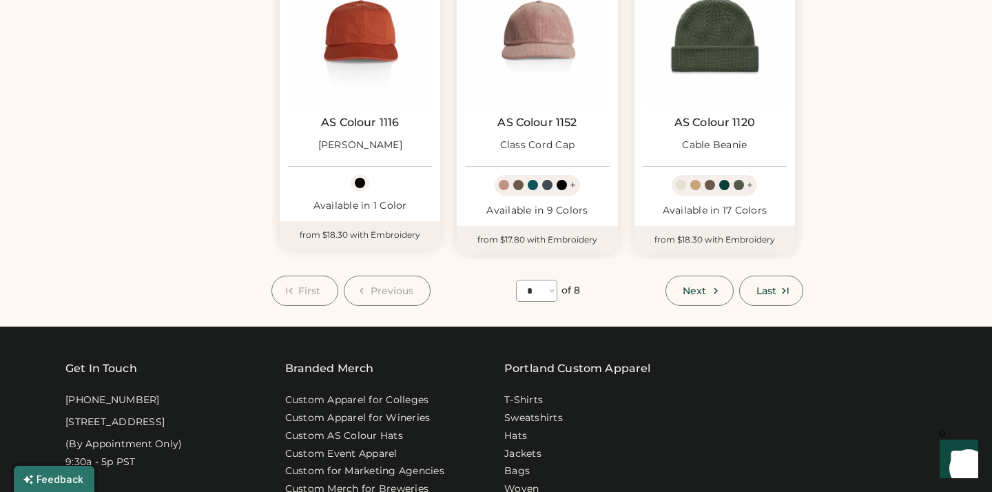
click at [700, 286] on span "Next" at bounding box center [693, 291] width 23 height 10
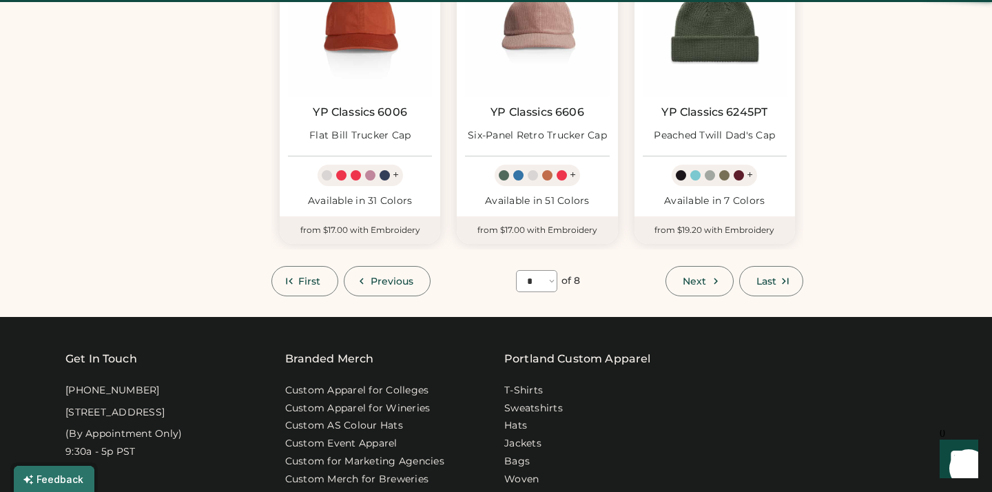
select select "*"
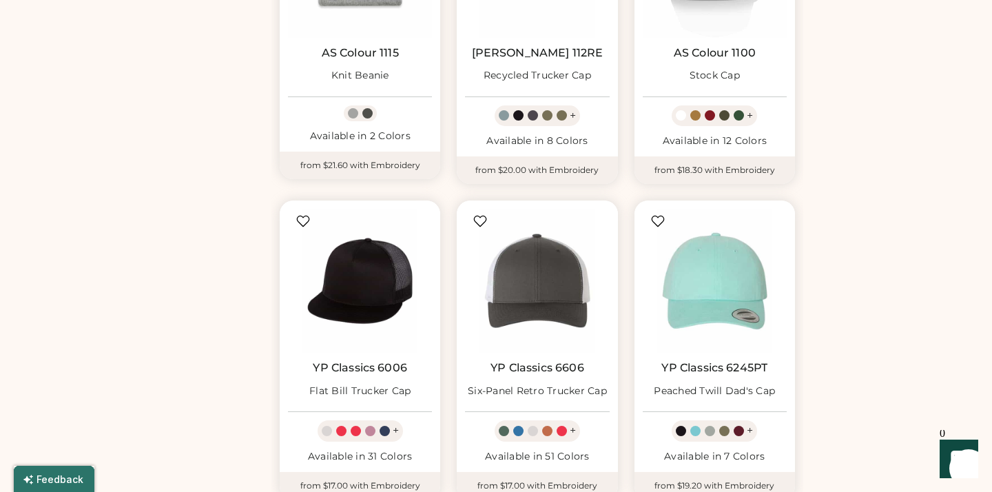
scroll to position [914, 0]
